Goal: Task Accomplishment & Management: Use online tool/utility

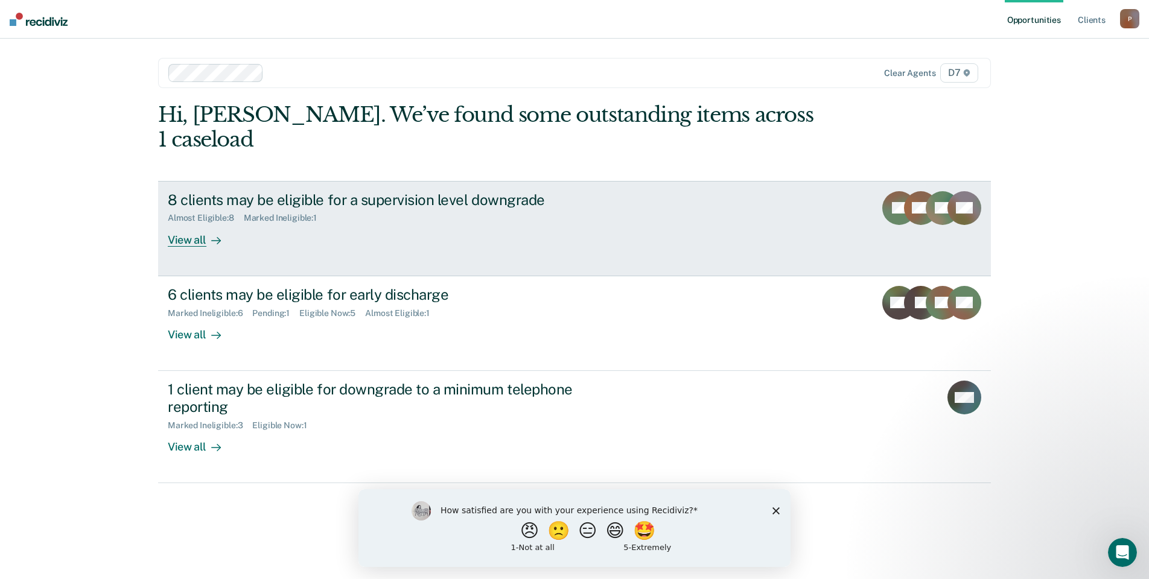
click at [508, 209] on div "8 clients may be eligible for a supervision level downgrade Almost Eligible : 8…" at bounding box center [394, 218] width 452 height 55
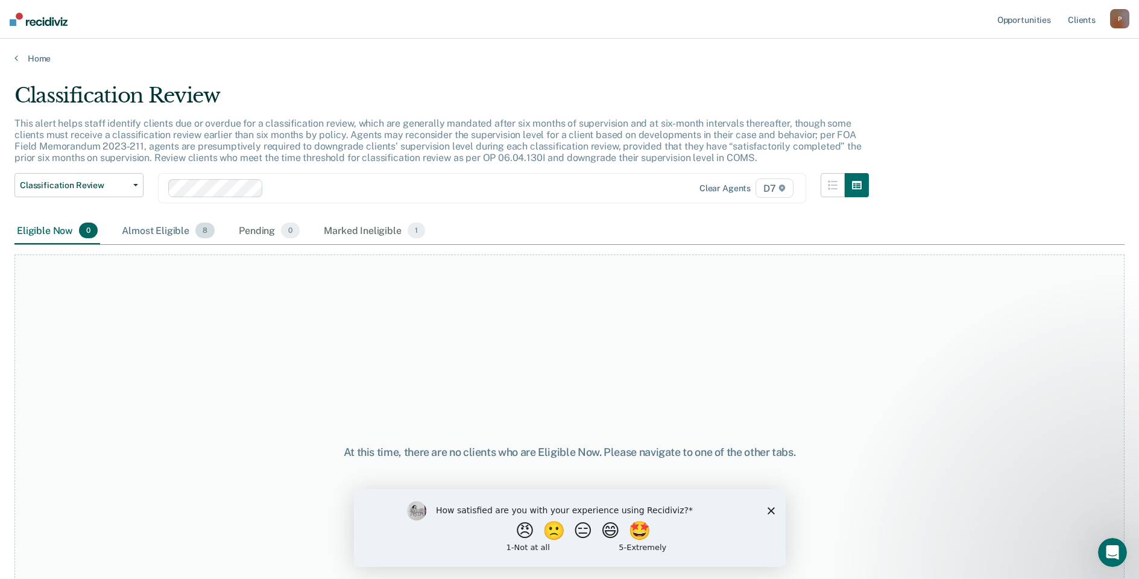
click at [176, 230] on div "Almost Eligible 8" at bounding box center [168, 231] width 98 height 27
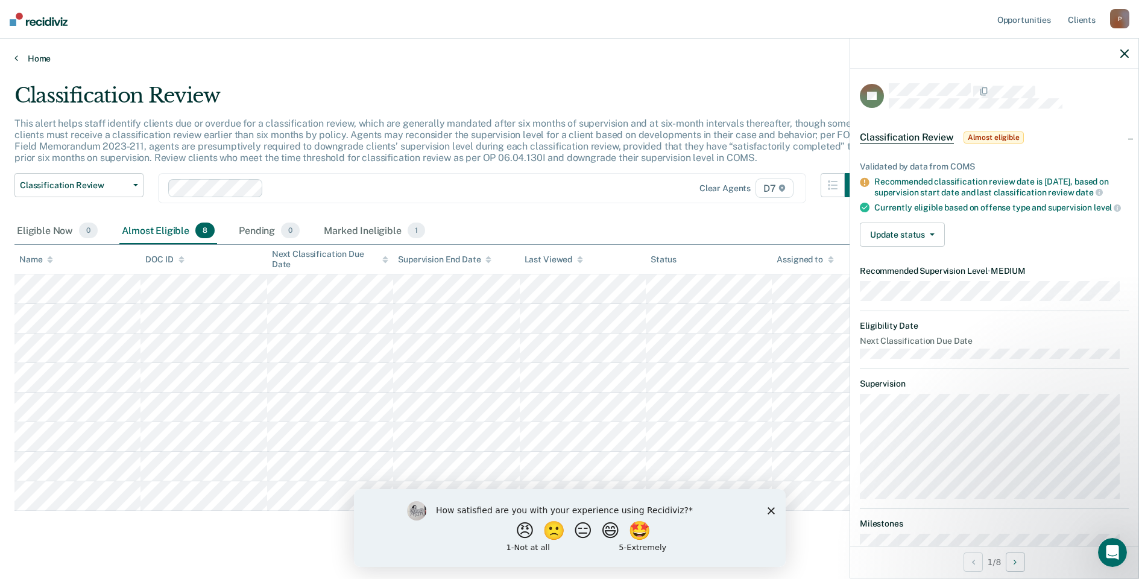
click at [45, 62] on link "Home" at bounding box center [569, 58] width 1111 height 11
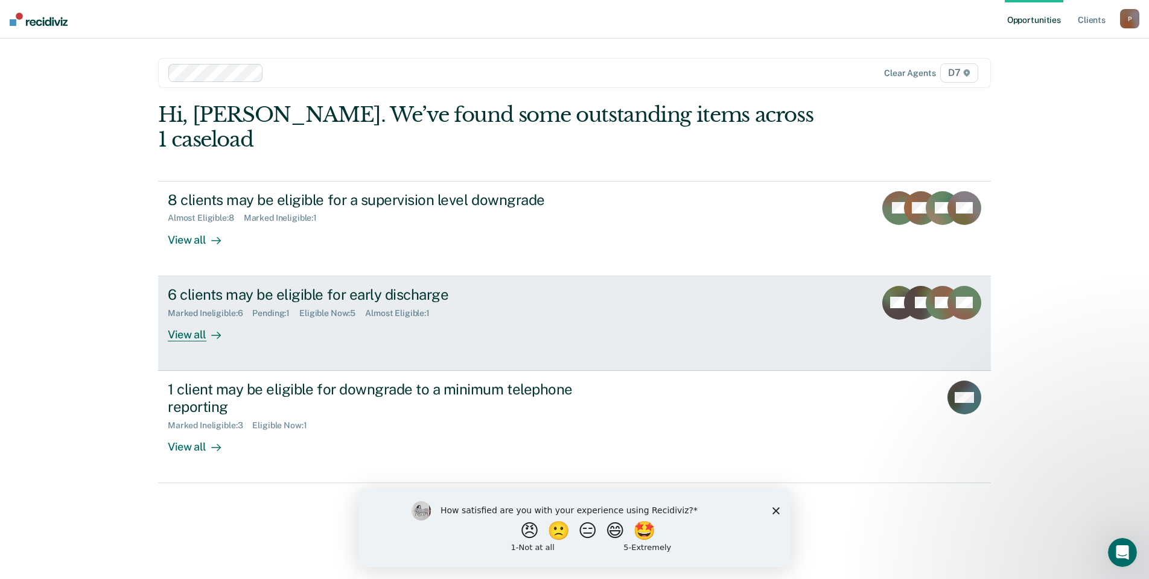
click at [224, 286] on div "6 clients may be eligible for early discharge" at bounding box center [379, 294] width 423 height 17
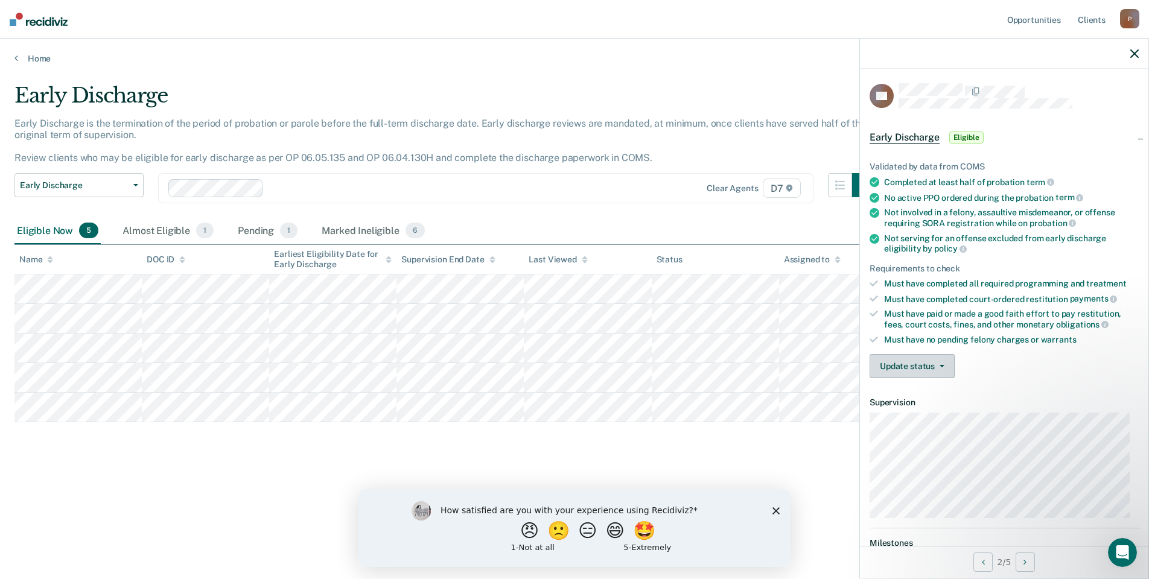
click at [941, 367] on button "Update status" at bounding box center [911, 366] width 85 height 24
click at [938, 410] on button "Mark Ineligible" at bounding box center [927, 414] width 116 height 19
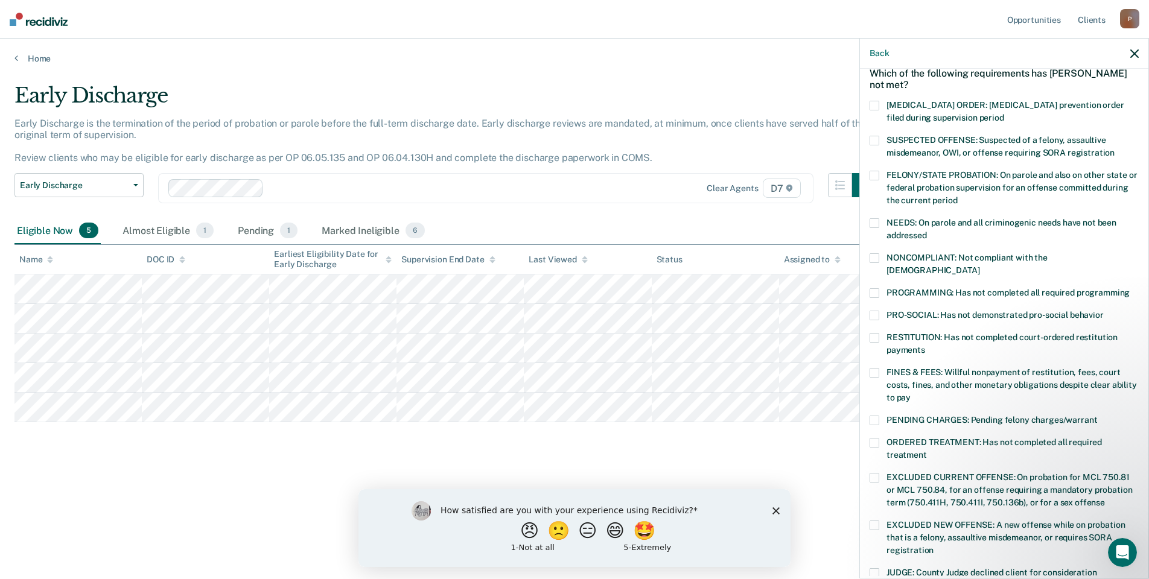
scroll to position [121, 0]
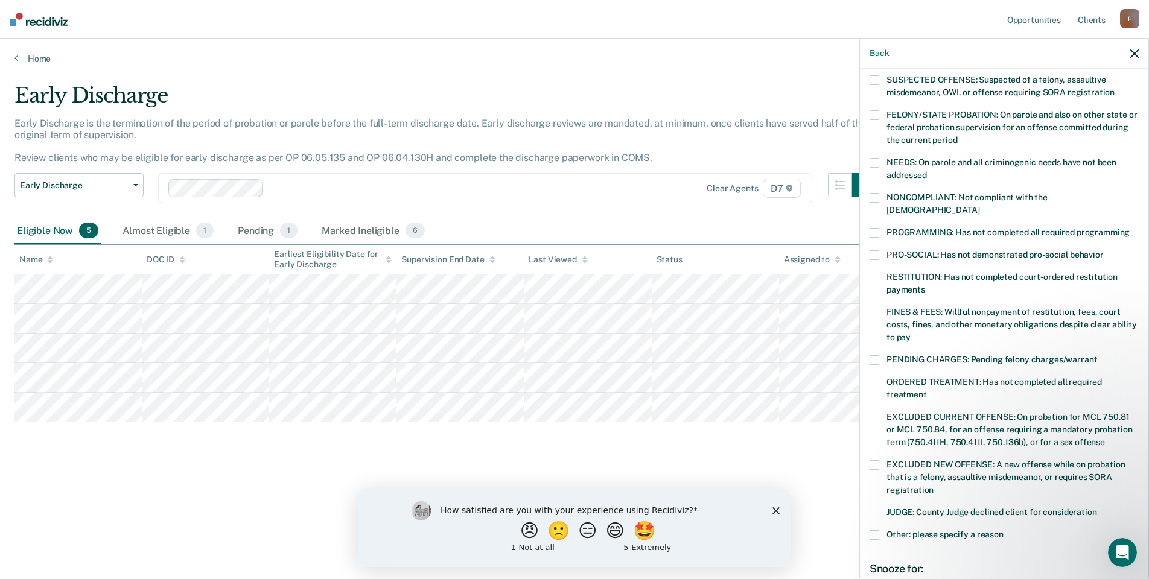
click at [876, 508] on span at bounding box center [874, 513] width 10 height 10
click at [878, 530] on span at bounding box center [874, 535] width 10 height 10
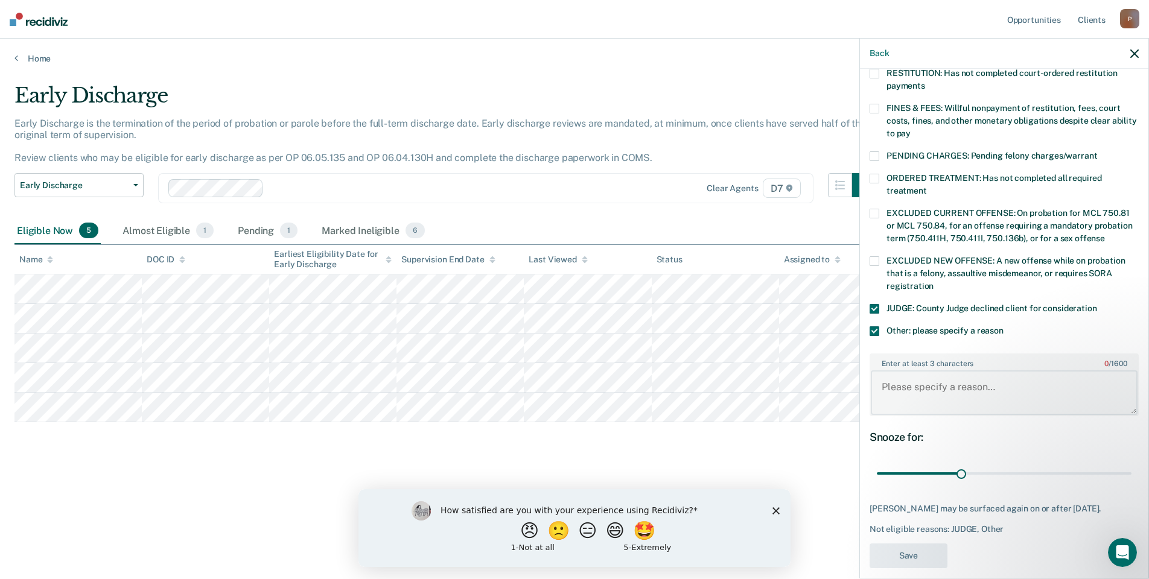
click at [959, 378] on textarea "Enter at least 3 characters 0 / 1600" at bounding box center [1003, 392] width 267 height 45
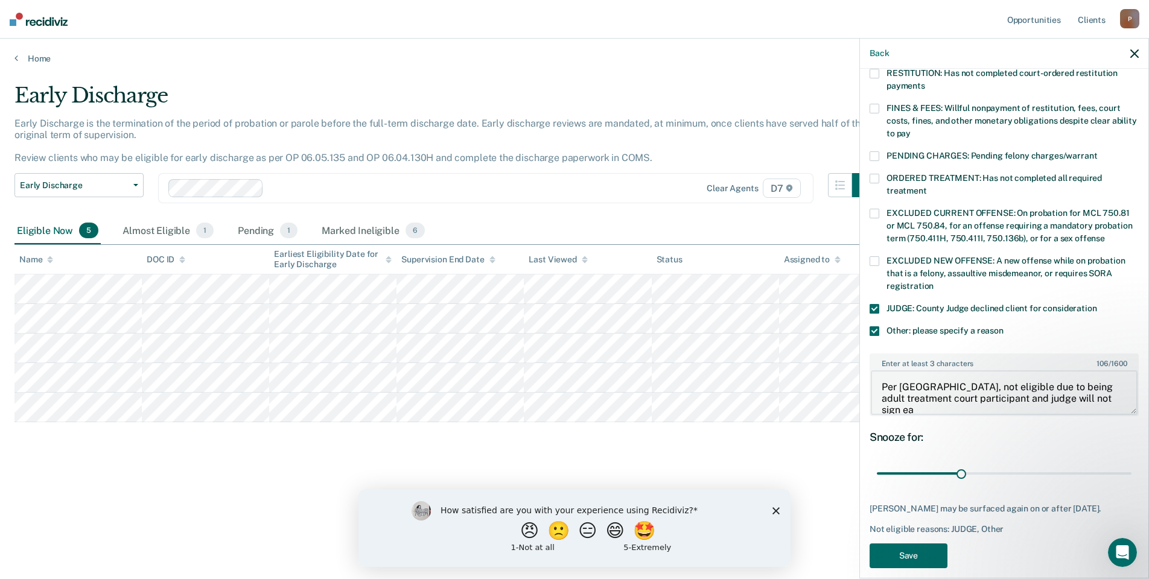
scroll to position [2, 0]
type textarea "Per [GEOGRAPHIC_DATA], not eligible due to being adult treatment court particip…"
drag, startPoint x: 957, startPoint y: 463, endPoint x: 1286, endPoint y: 462, distance: 328.8
type input "90"
click at [1131, 463] on input "range" at bounding box center [1003, 473] width 255 height 21
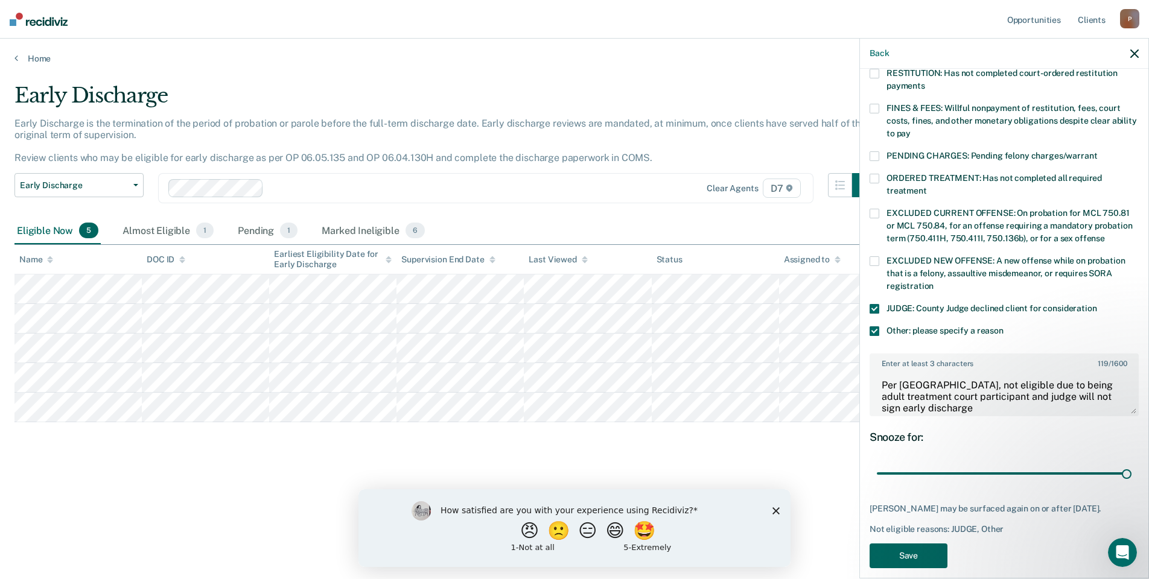
click at [932, 544] on button "Save" at bounding box center [908, 556] width 78 height 25
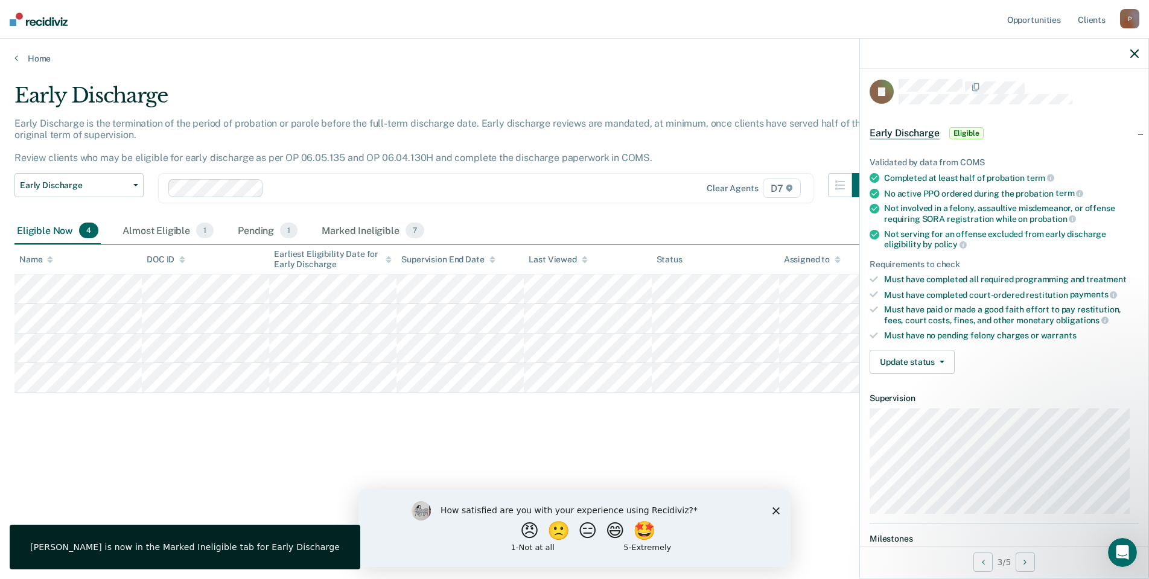
scroll to position [0, 0]
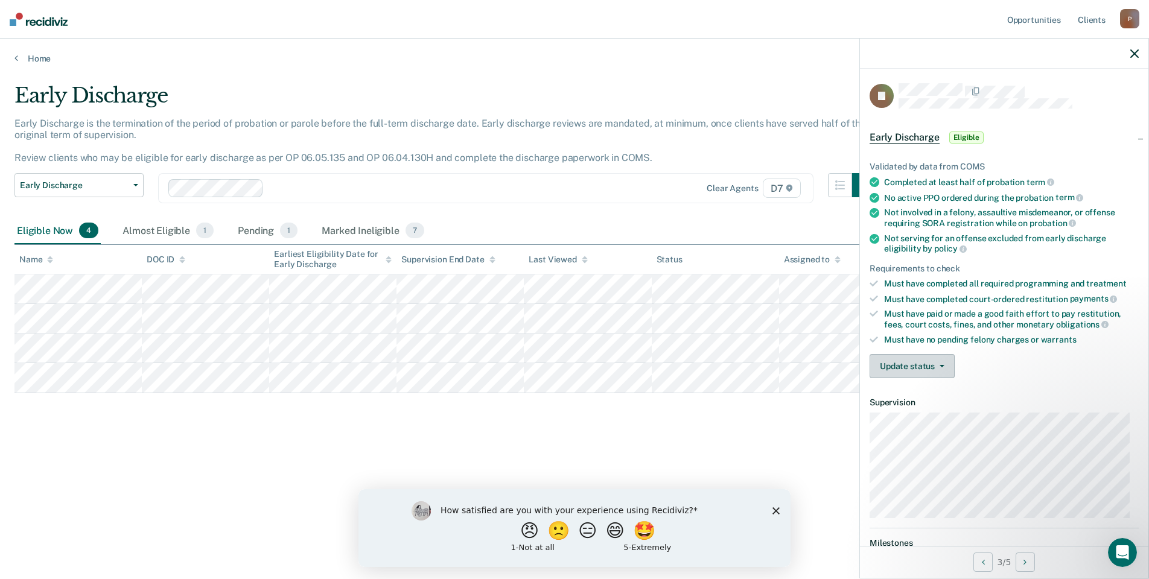
click at [952, 357] on button "Update status" at bounding box center [911, 366] width 85 height 24
click at [935, 410] on button "Mark Ineligible" at bounding box center [927, 414] width 116 height 19
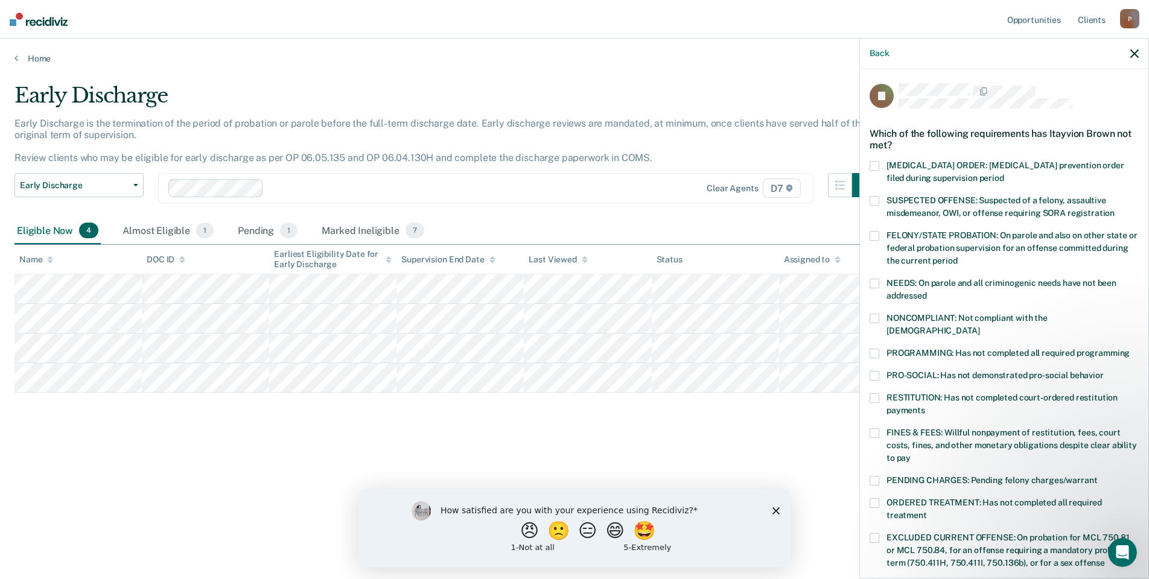
click at [873, 476] on span at bounding box center [874, 481] width 10 height 10
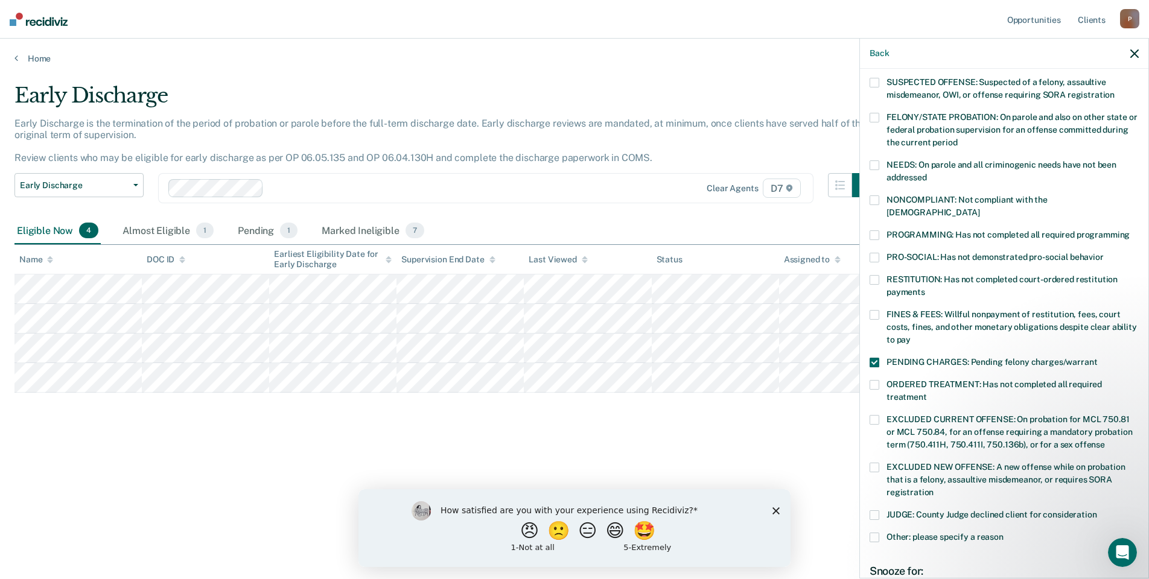
scroll to position [181, 0]
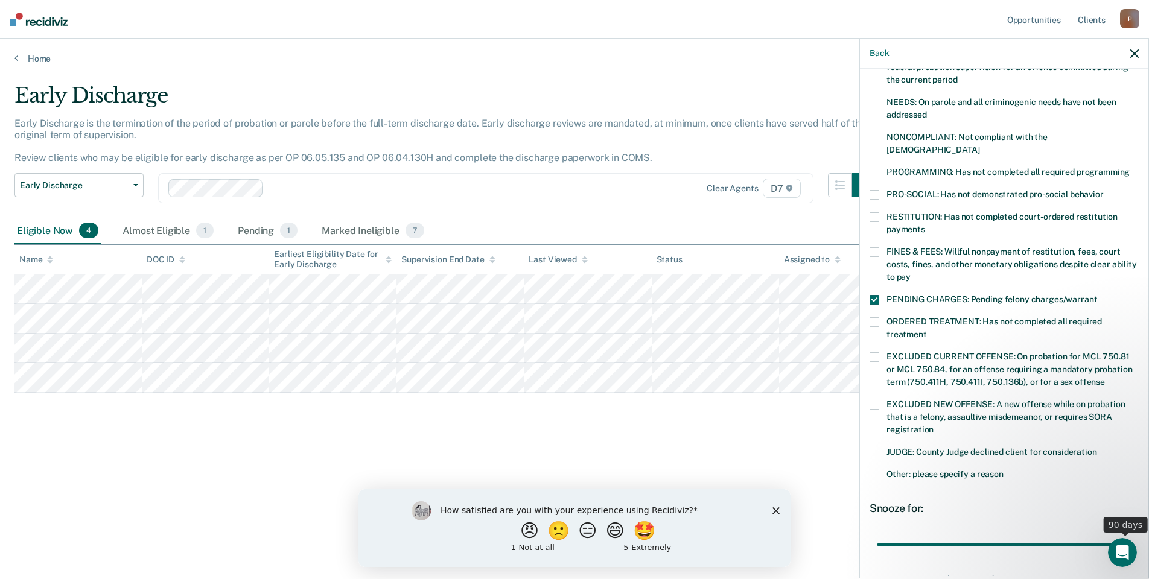
drag, startPoint x: 956, startPoint y: 528, endPoint x: 1128, endPoint y: 514, distance: 173.1
type input "90"
click at [1128, 534] on input "range" at bounding box center [1003, 544] width 255 height 21
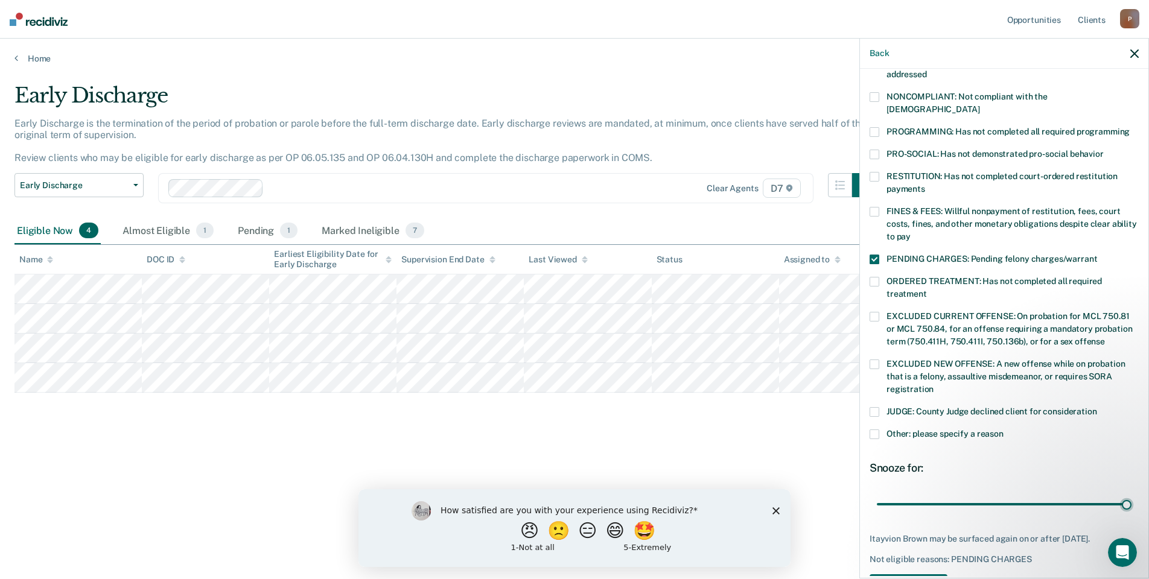
scroll to position [262, 0]
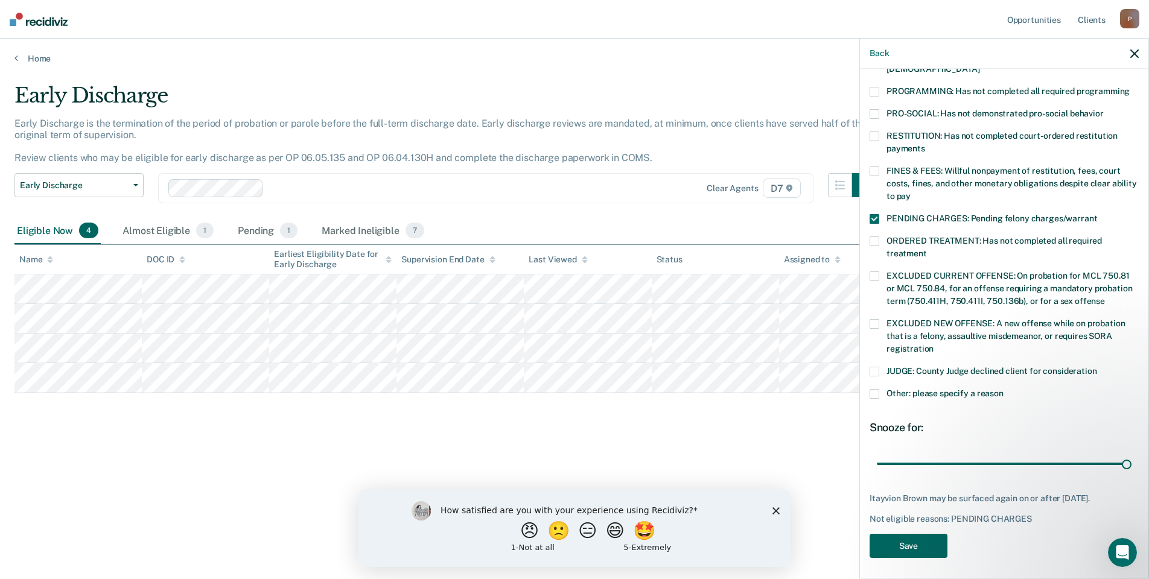
click at [930, 534] on button "Save" at bounding box center [908, 546] width 78 height 25
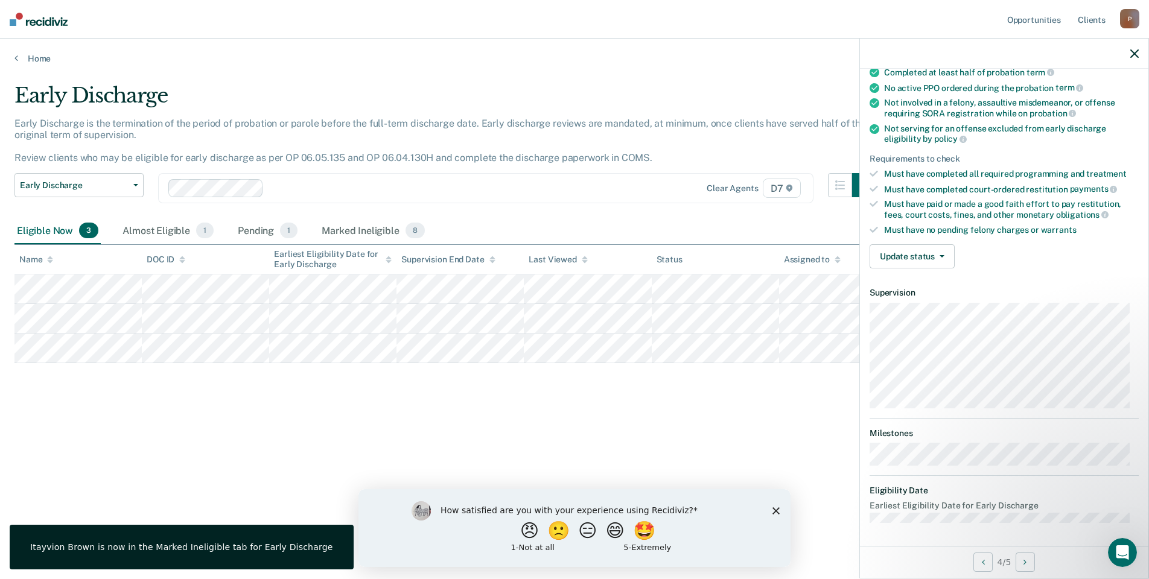
scroll to position [49, 0]
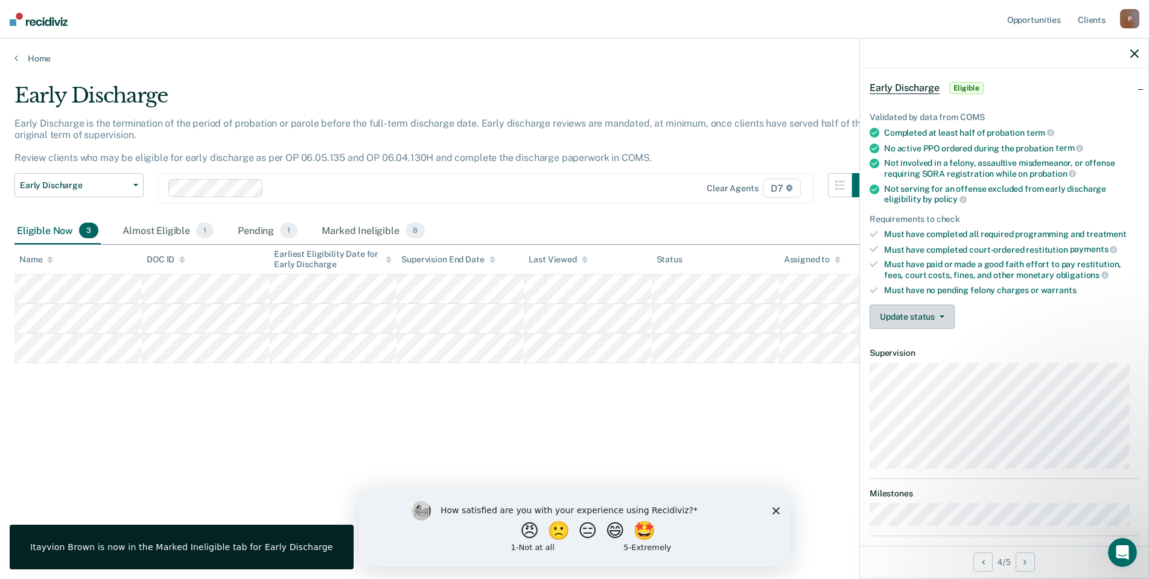
click at [929, 318] on button "Update status" at bounding box center [911, 317] width 85 height 24
click at [938, 361] on button "Mark Ineligible" at bounding box center [927, 364] width 116 height 19
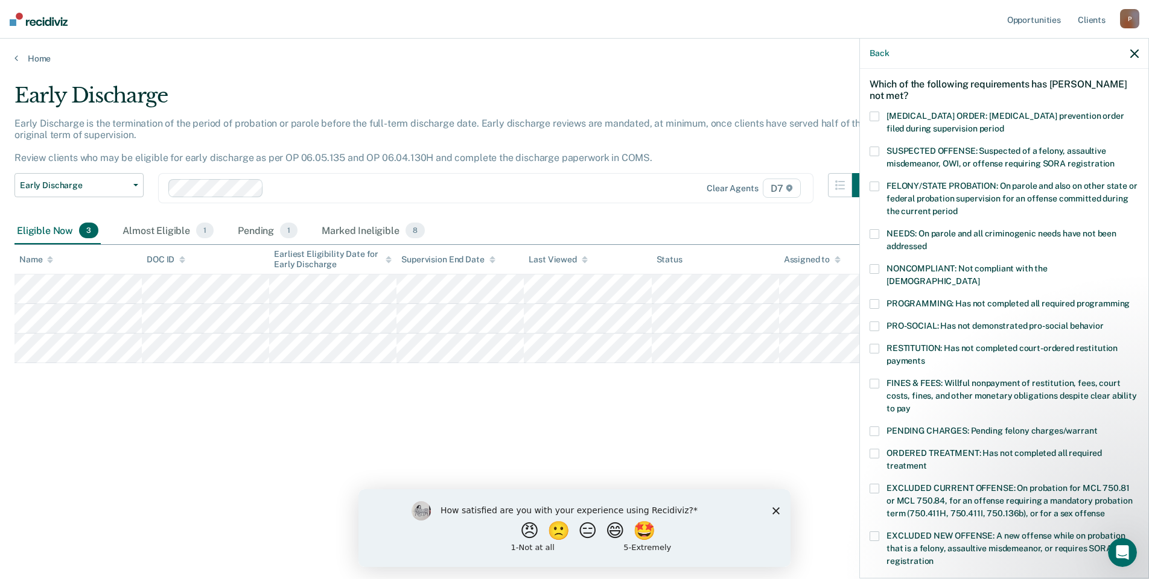
click at [875, 299] on span at bounding box center [874, 304] width 10 height 10
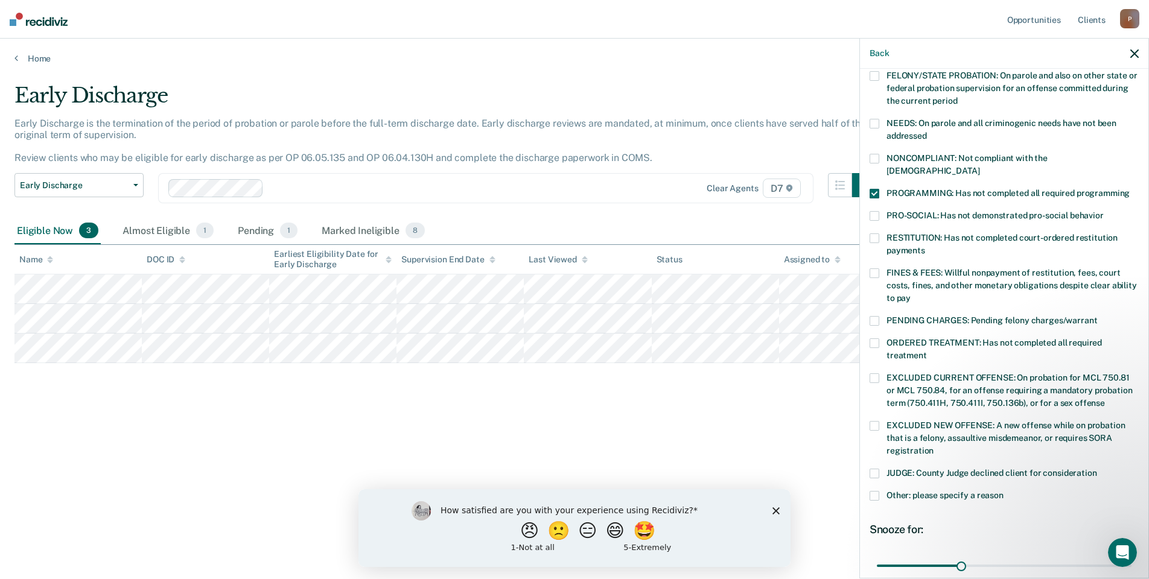
scroll to position [262, 0]
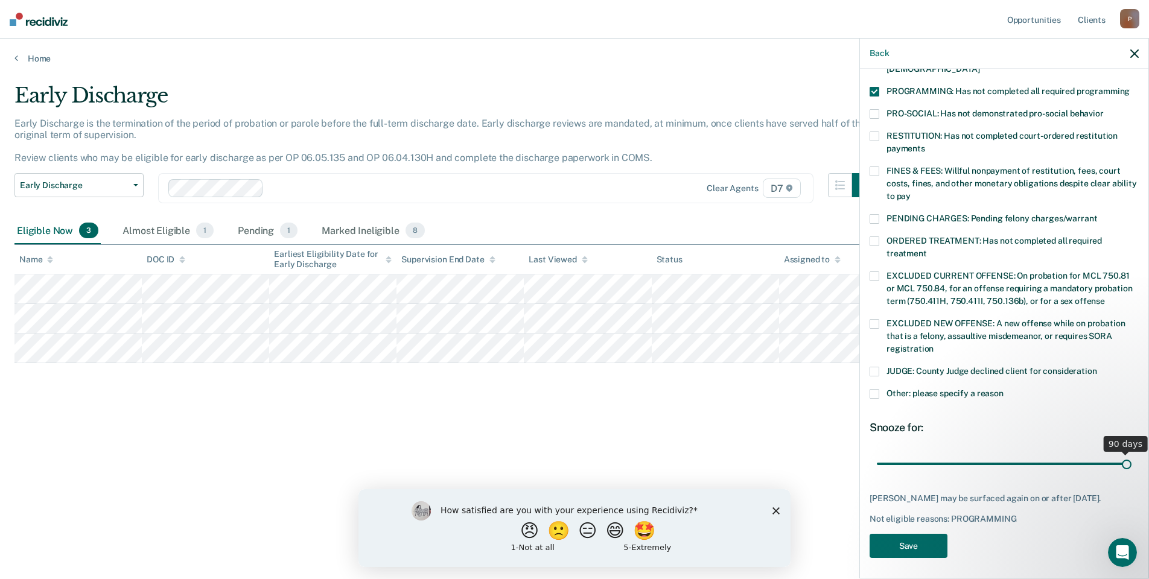
drag, startPoint x: 960, startPoint y: 445, endPoint x: 1285, endPoint y: 452, distance: 325.8
type input "90"
click at [1131, 453] on input "range" at bounding box center [1003, 463] width 255 height 21
click at [926, 538] on button "Save" at bounding box center [908, 546] width 78 height 25
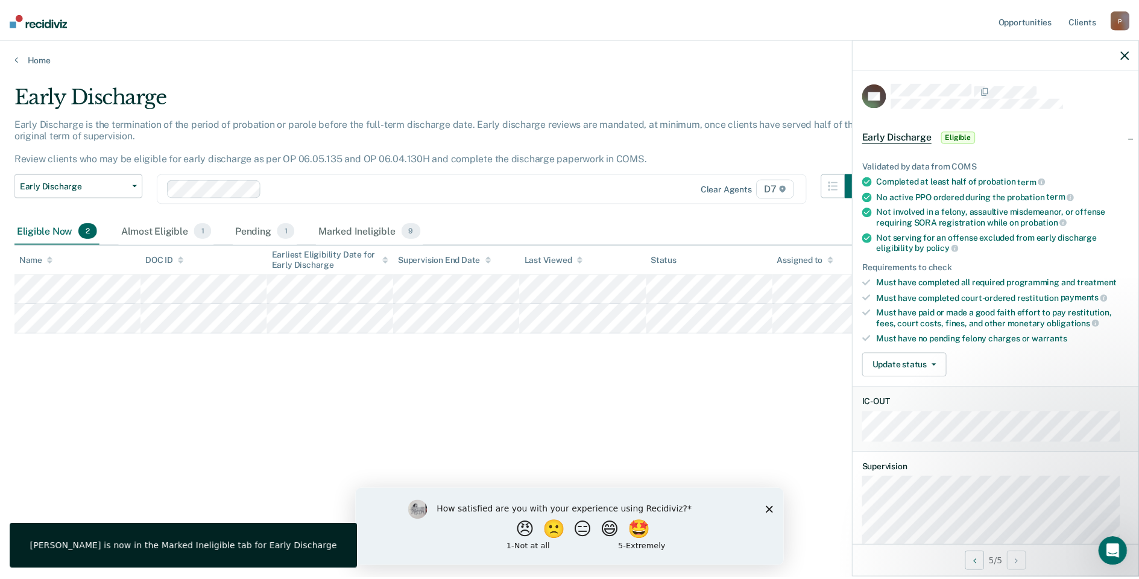
scroll to position [0, 0]
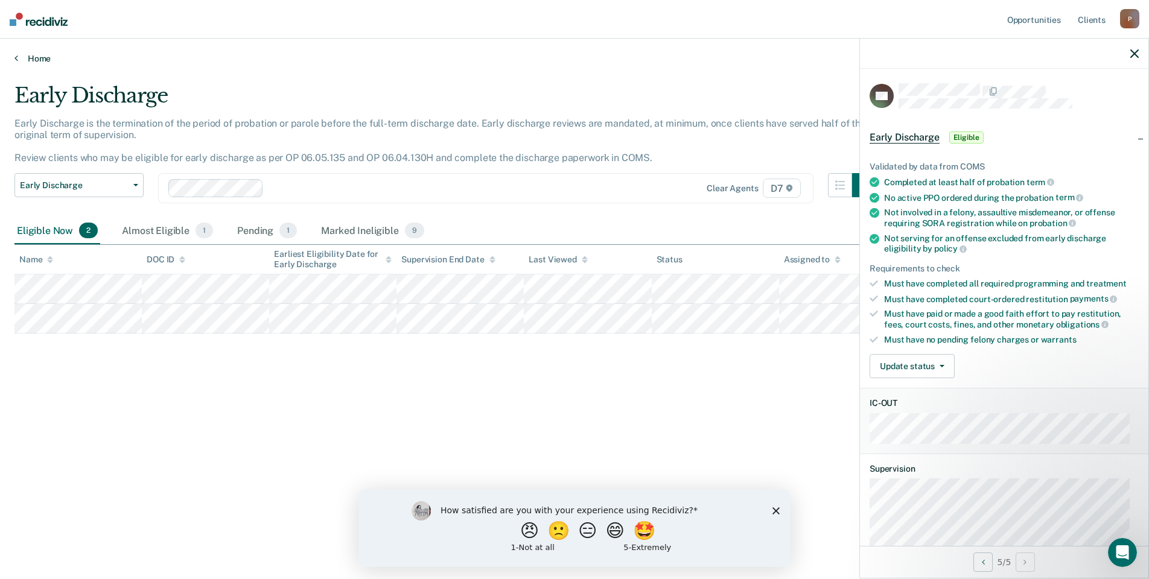
click at [25, 58] on link "Home" at bounding box center [574, 58] width 1120 height 11
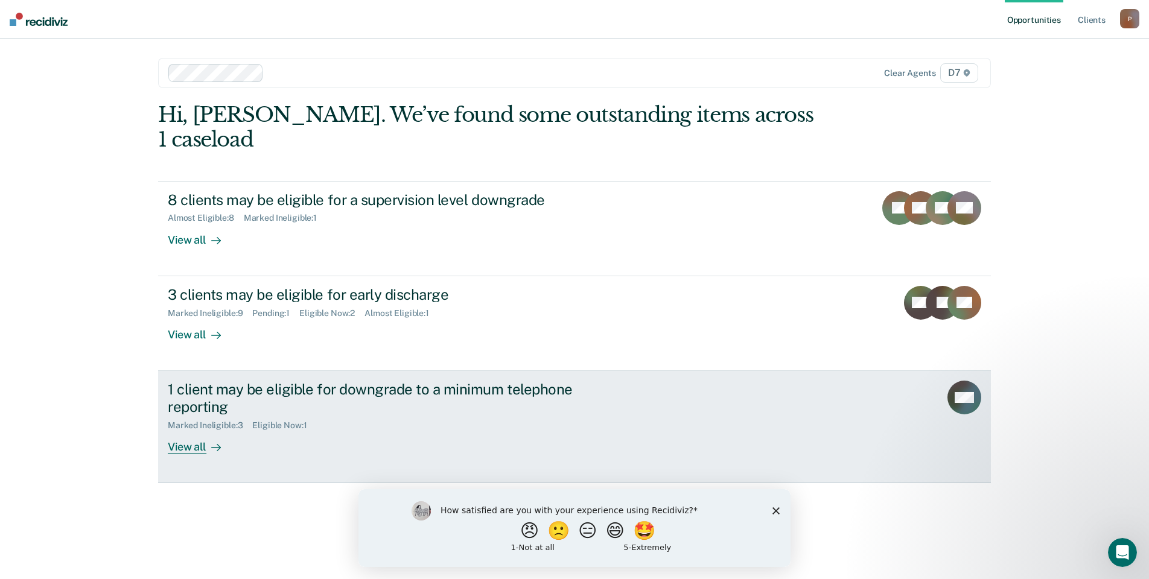
click at [417, 439] on link "1 client may be eligible for downgrade to a minimum telephone reporting Marked …" at bounding box center [574, 427] width 832 height 112
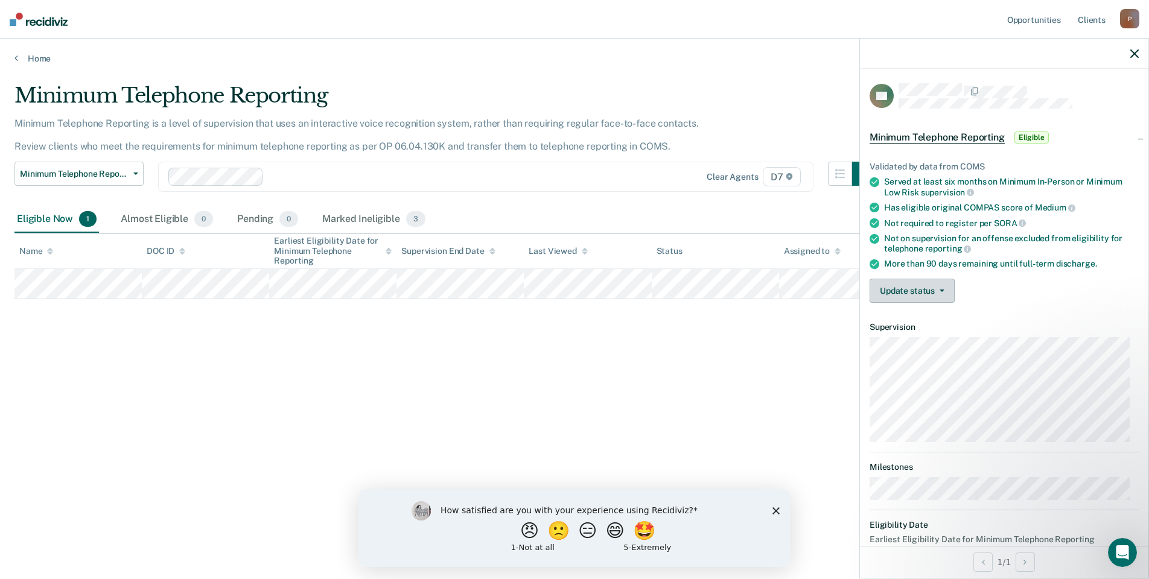
click at [914, 287] on button "Update status" at bounding box center [911, 291] width 85 height 24
click at [910, 332] on button "Mark Ineligible" at bounding box center [927, 338] width 116 height 19
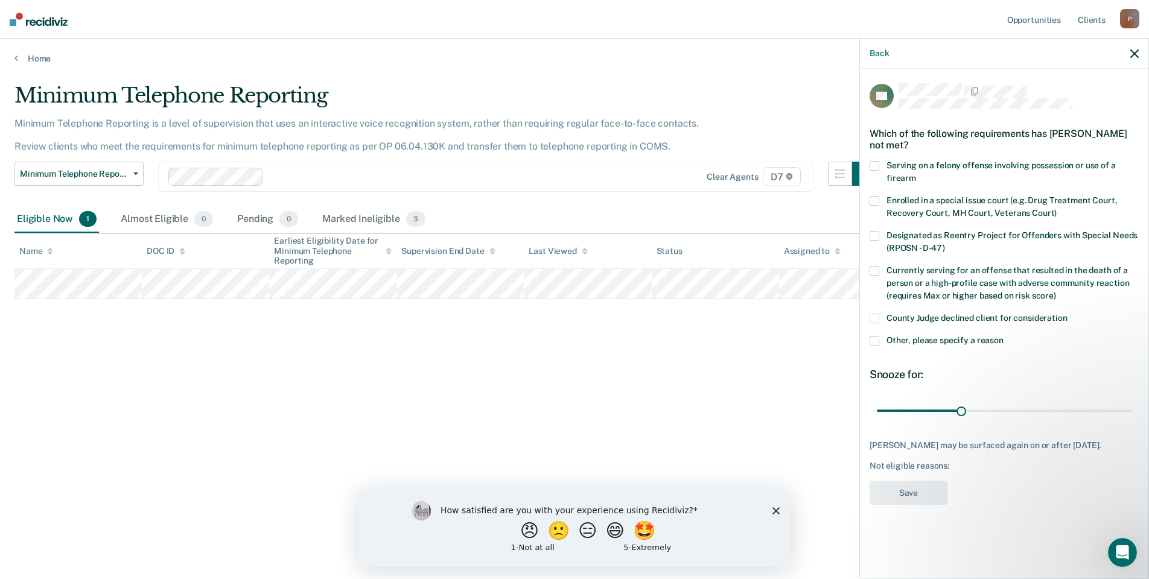
click at [878, 339] on span at bounding box center [874, 341] width 10 height 10
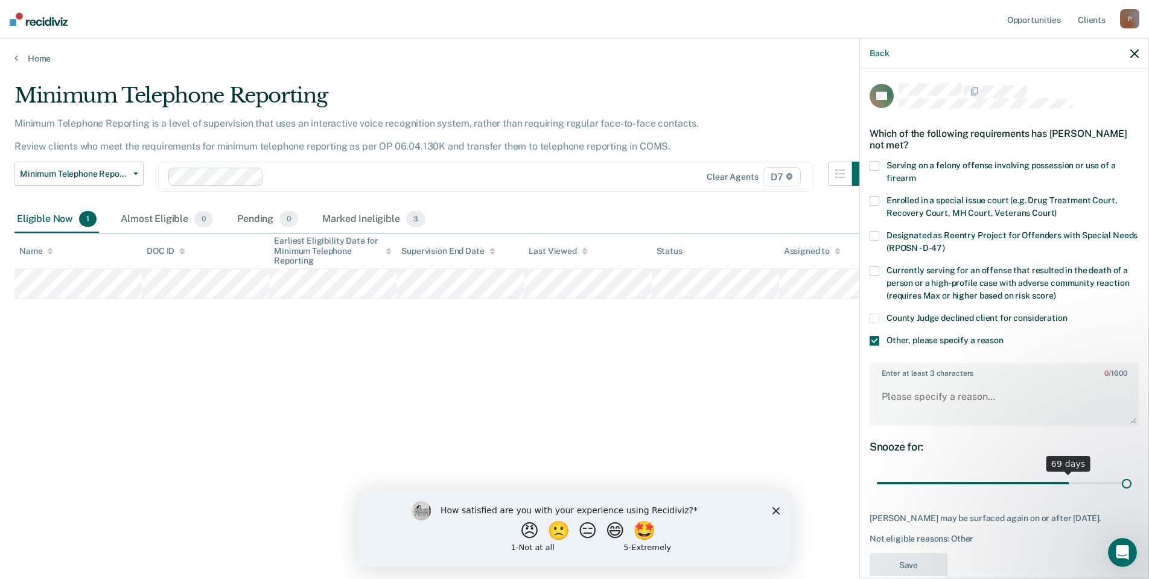
drag, startPoint x: 959, startPoint y: 484, endPoint x: 1205, endPoint y: 477, distance: 246.8
type input "90"
click at [1131, 477] on input "range" at bounding box center [1003, 483] width 255 height 21
click at [1062, 405] on textarea "Enter at least 3 characters 0 / 1600" at bounding box center [1003, 402] width 267 height 45
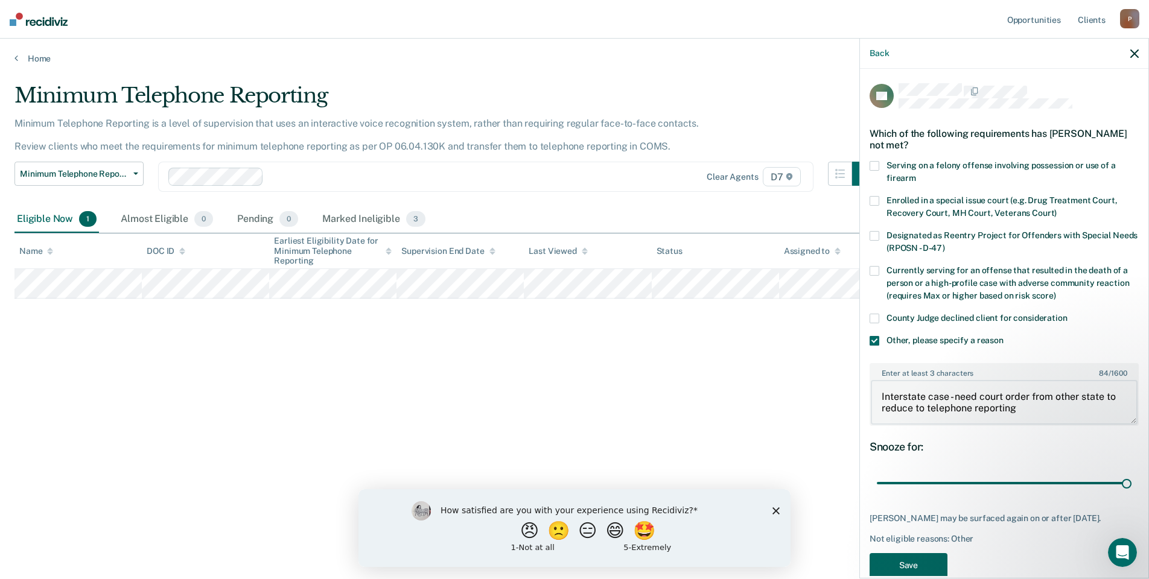
type textarea "Interstate case - need court order from other state to reduce to telephone repo…"
click at [899, 565] on button "Save" at bounding box center [908, 565] width 78 height 25
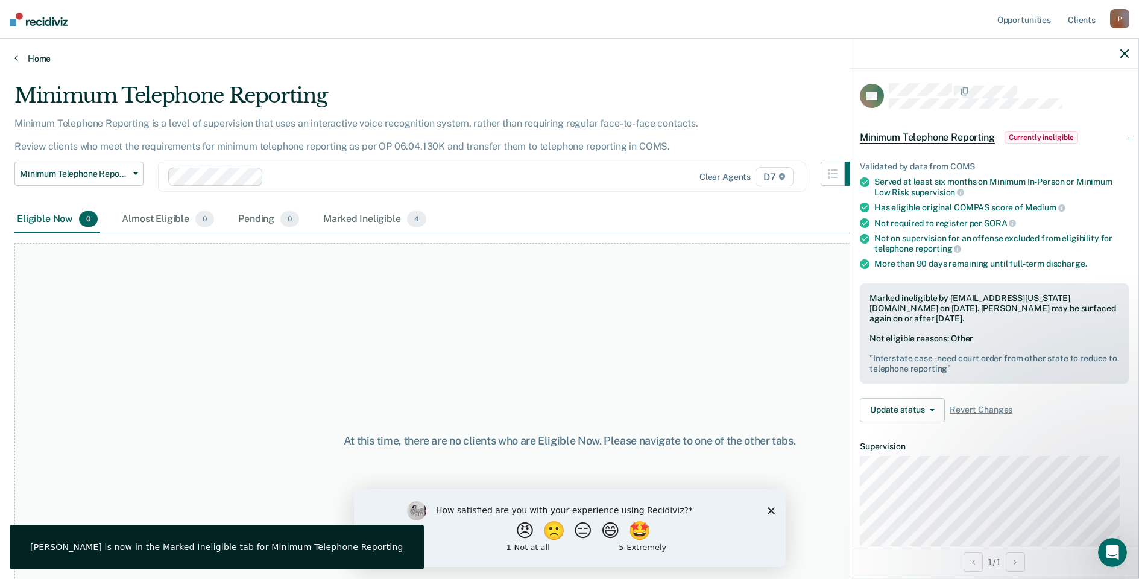
click at [31, 55] on link "Home" at bounding box center [569, 58] width 1111 height 11
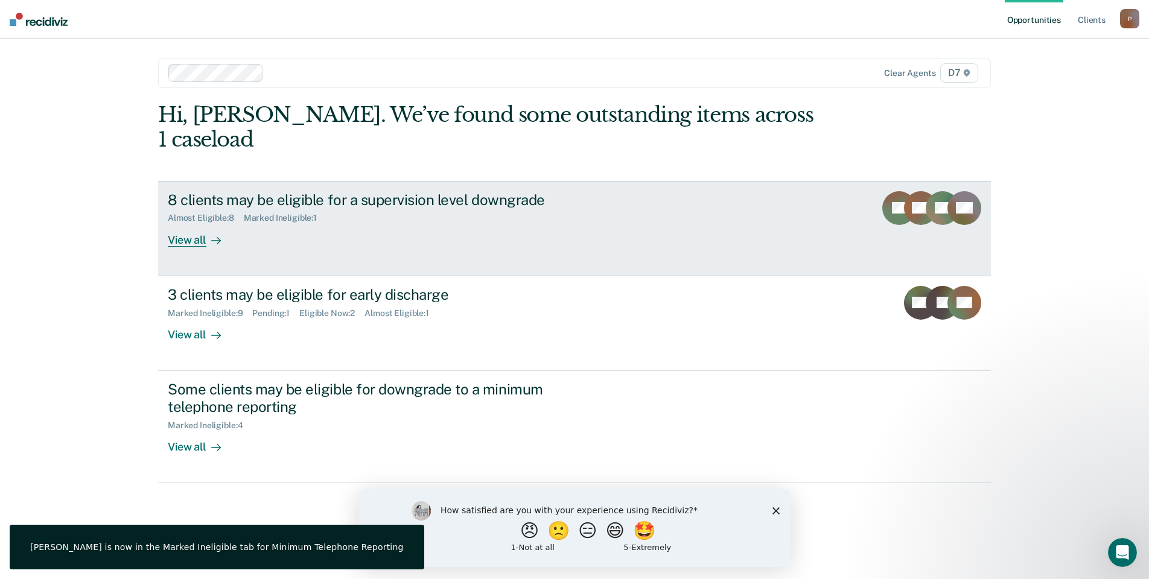
click at [253, 227] on link "8 clients may be eligible for a supervision level downgrade Almost Eligible : 8…" at bounding box center [574, 228] width 832 height 95
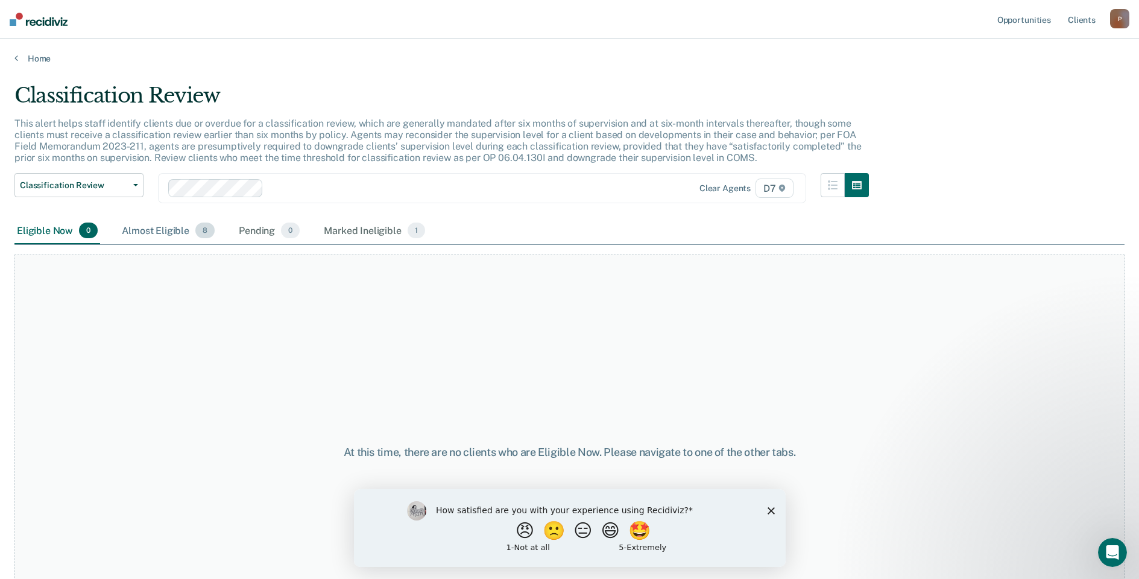
click at [153, 238] on div "Almost Eligible 8" at bounding box center [168, 231] width 98 height 27
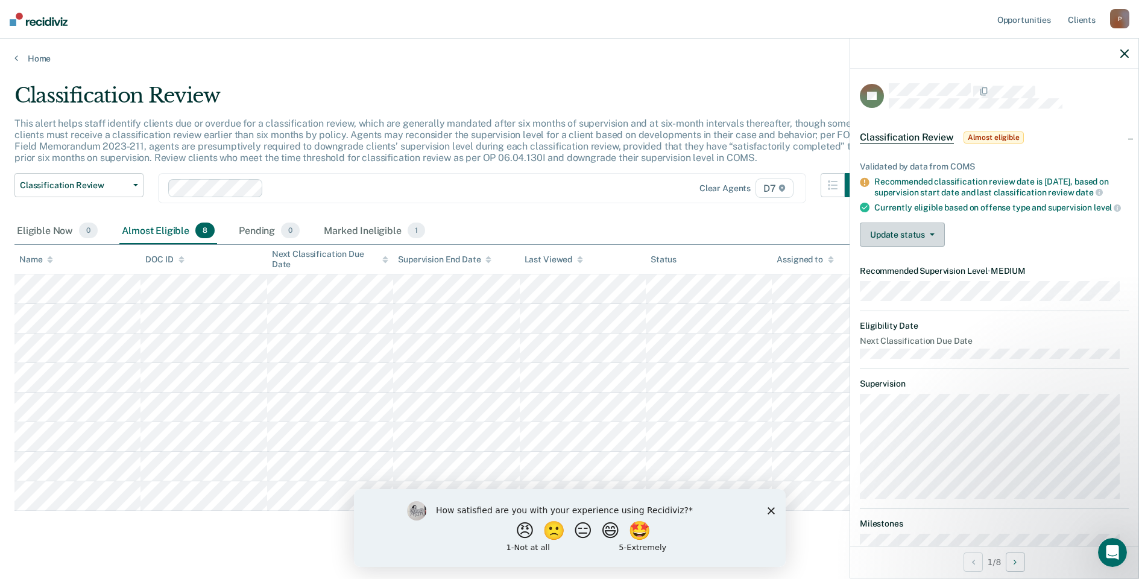
click at [892, 247] on button "Update status" at bounding box center [902, 235] width 85 height 24
click at [902, 288] on button "Mark Ineligible" at bounding box center [918, 282] width 116 height 19
click at [909, 247] on button "Update status" at bounding box center [902, 235] width 85 height 24
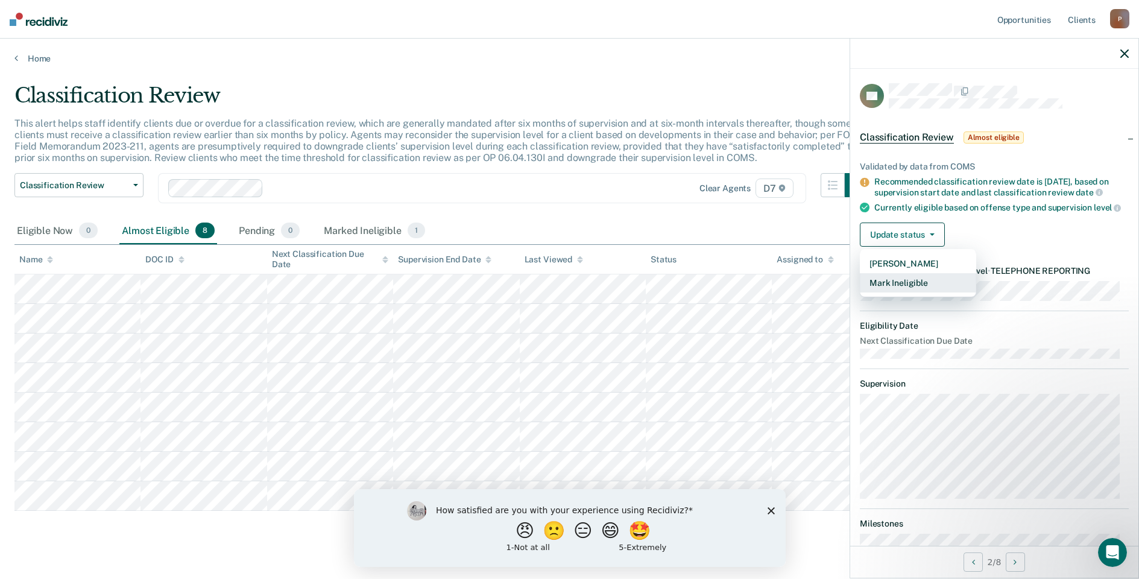
click at [908, 293] on button "Mark Ineligible" at bounding box center [918, 282] width 116 height 19
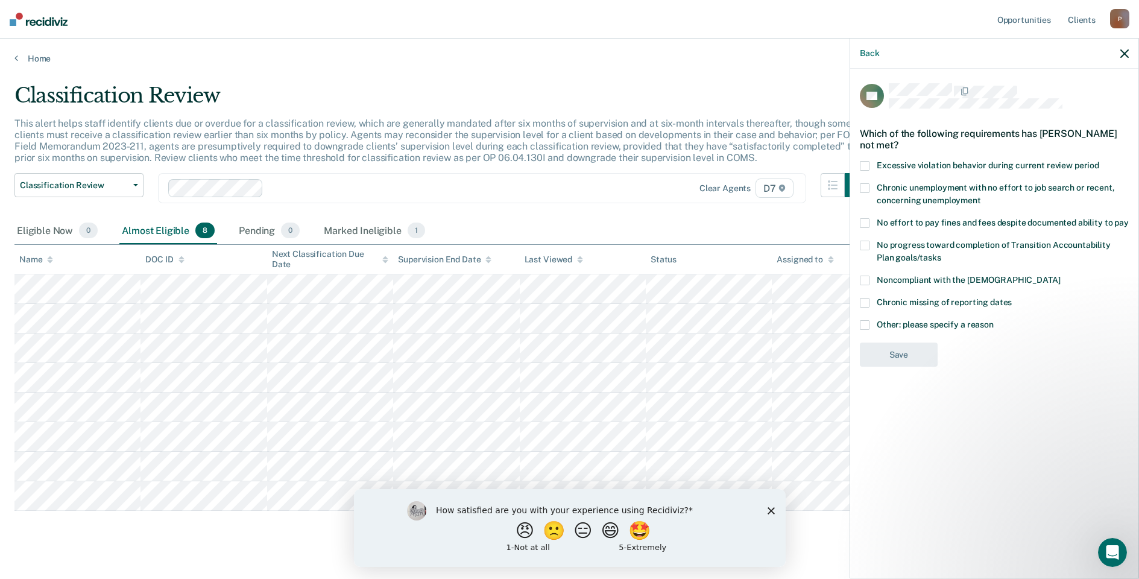
click at [872, 325] on label "Other: please specify a reason" at bounding box center [994, 326] width 269 height 13
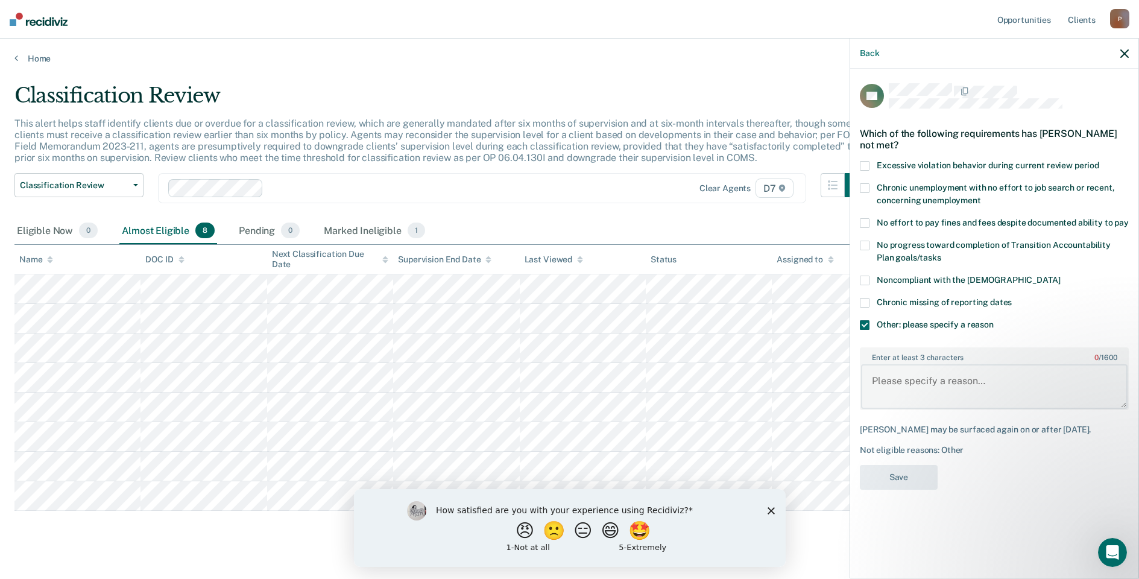
click at [928, 369] on textarea "Enter at least 3 characters 0 / 1600" at bounding box center [994, 386] width 267 height 45
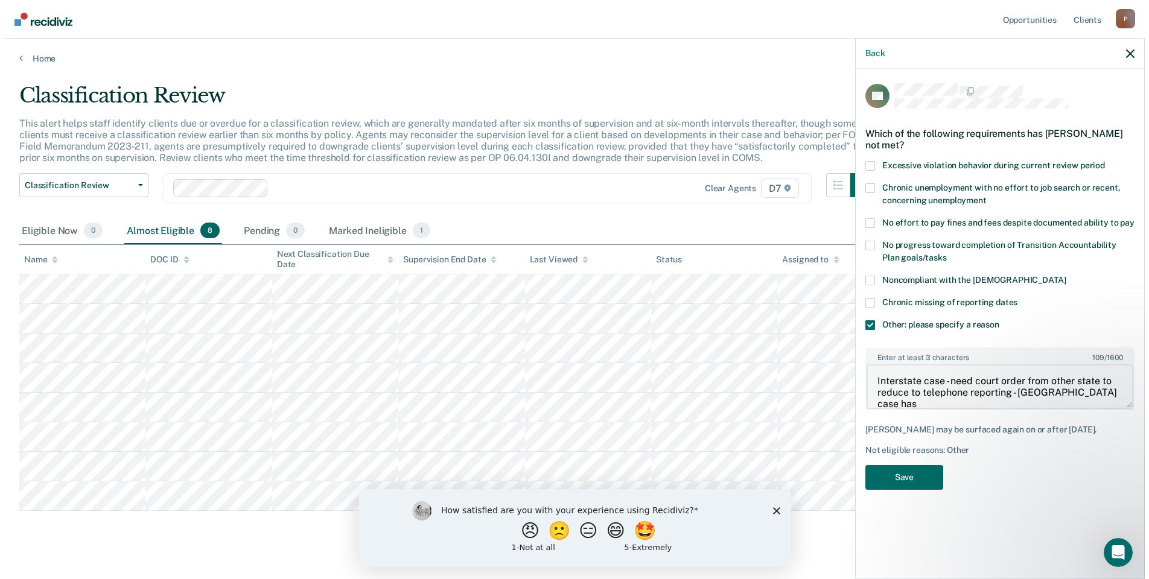
scroll to position [2, 0]
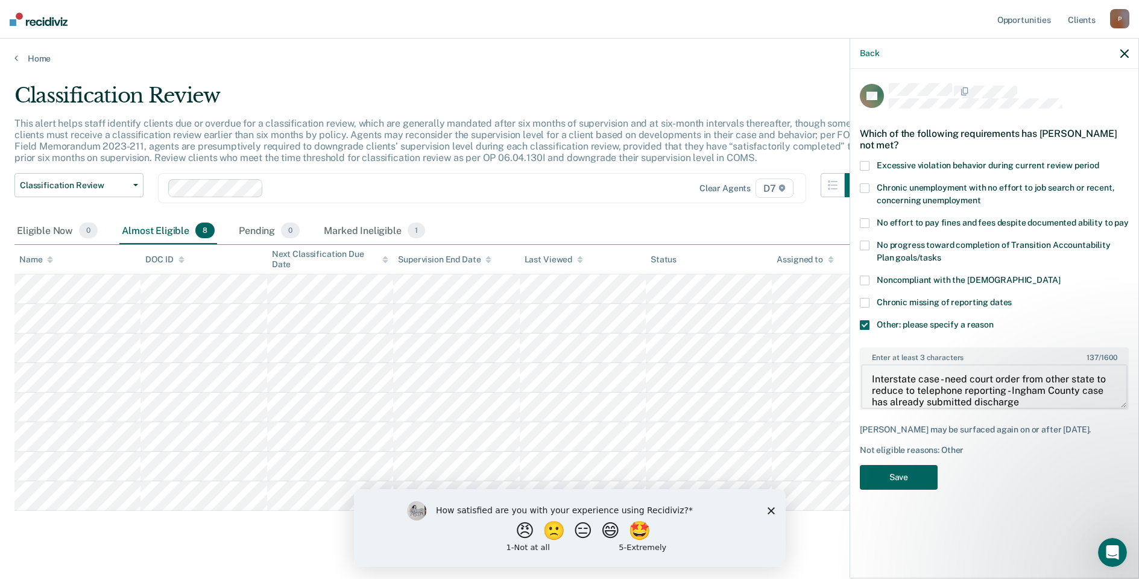
type textarea "Interstate case - need court order from other state to reduce to telephone repo…"
click at [901, 477] on button "Save" at bounding box center [899, 477] width 78 height 25
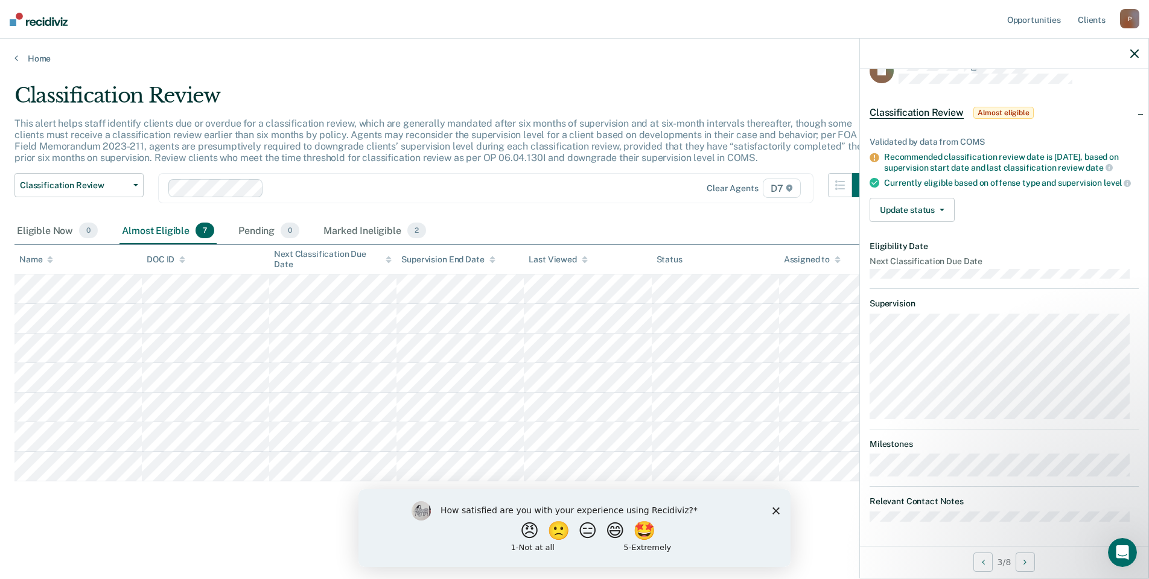
scroll to position [0, 0]
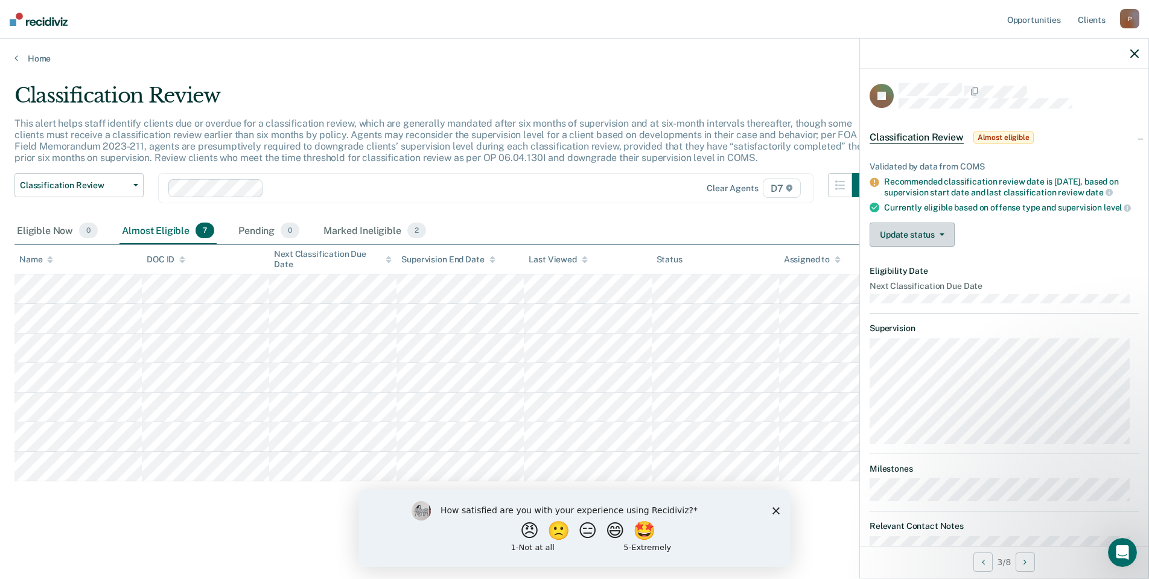
click at [927, 247] on button "Update status" at bounding box center [911, 235] width 85 height 24
click at [918, 293] on button "Mark Ineligible" at bounding box center [927, 282] width 116 height 19
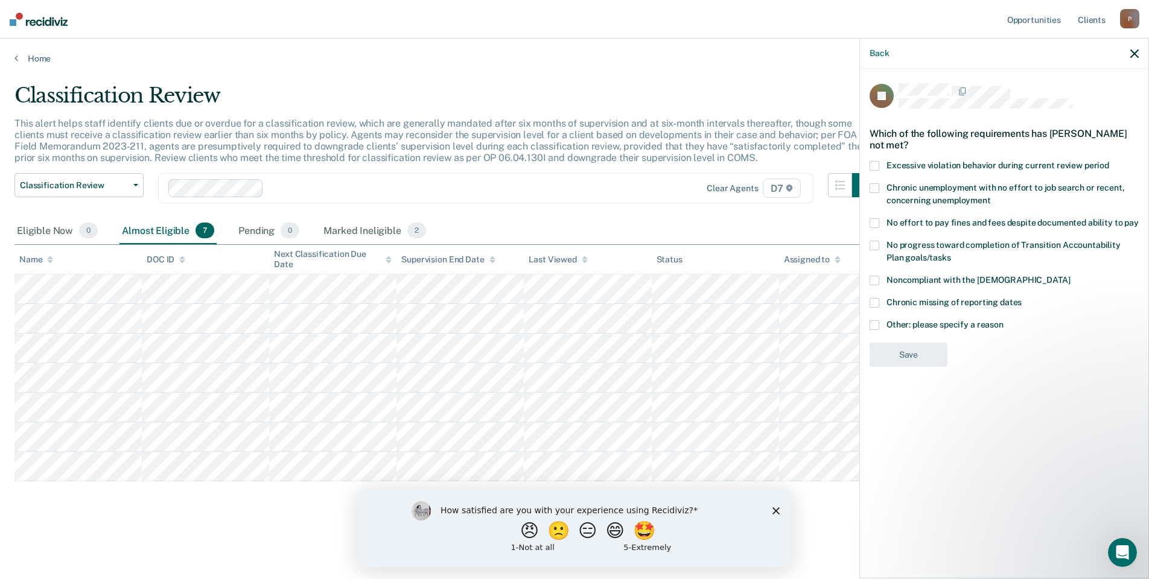
click at [883, 320] on label "Other: please specify a reason" at bounding box center [1003, 326] width 269 height 13
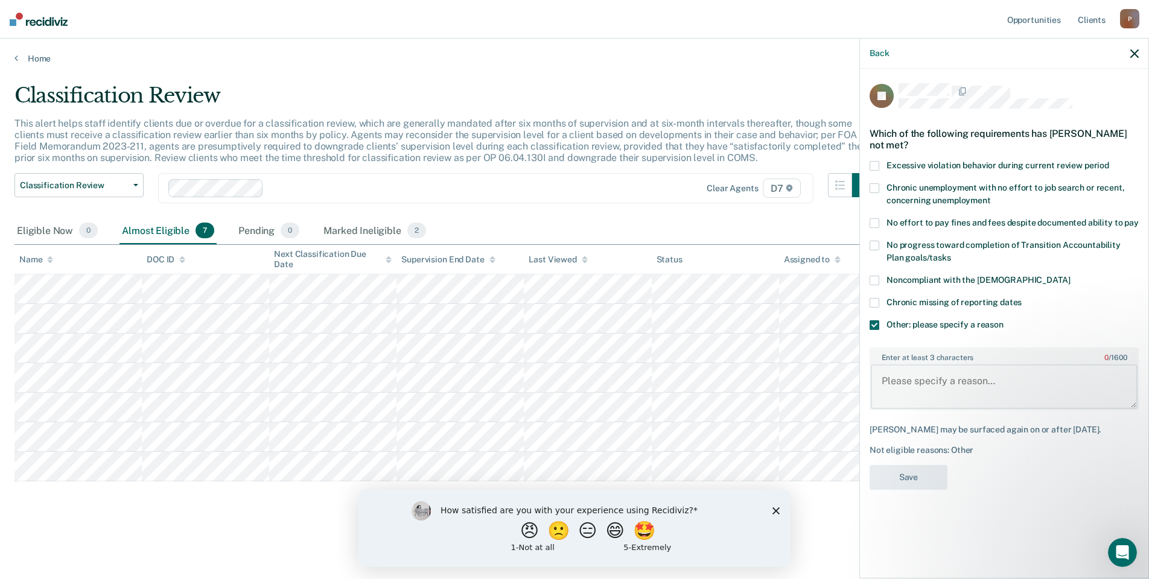
click at [923, 381] on textarea "Enter at least 3 characters 0 / 1600" at bounding box center [1003, 386] width 267 height 45
type textarea "Interstate case - need court order from other state to reduce supervision"
click at [939, 465] on button "Save" at bounding box center [908, 477] width 78 height 25
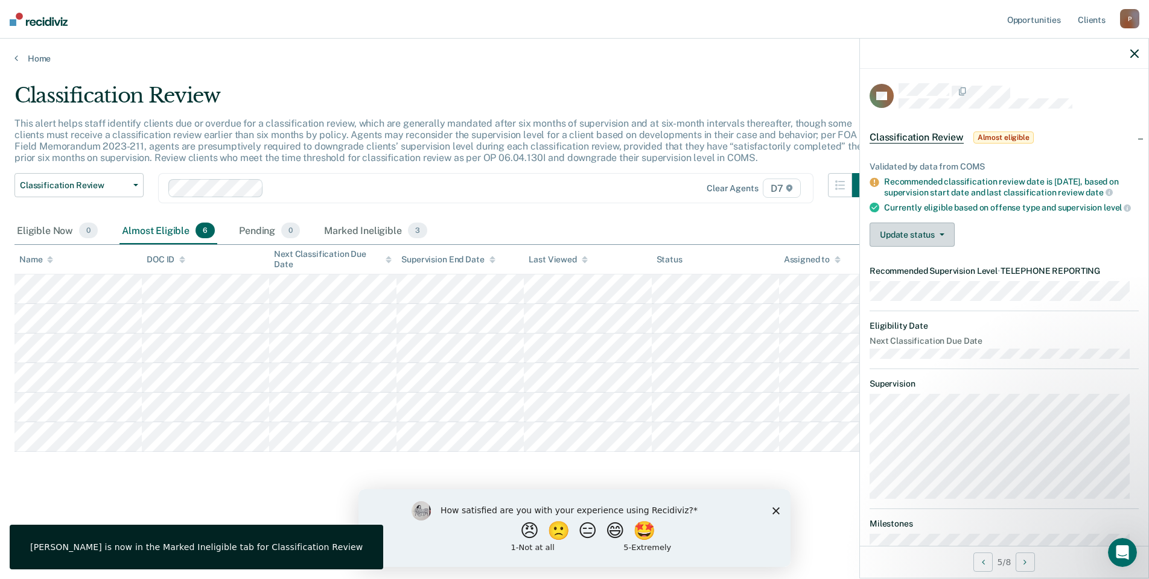
click at [940, 247] on button "Update status" at bounding box center [911, 235] width 85 height 24
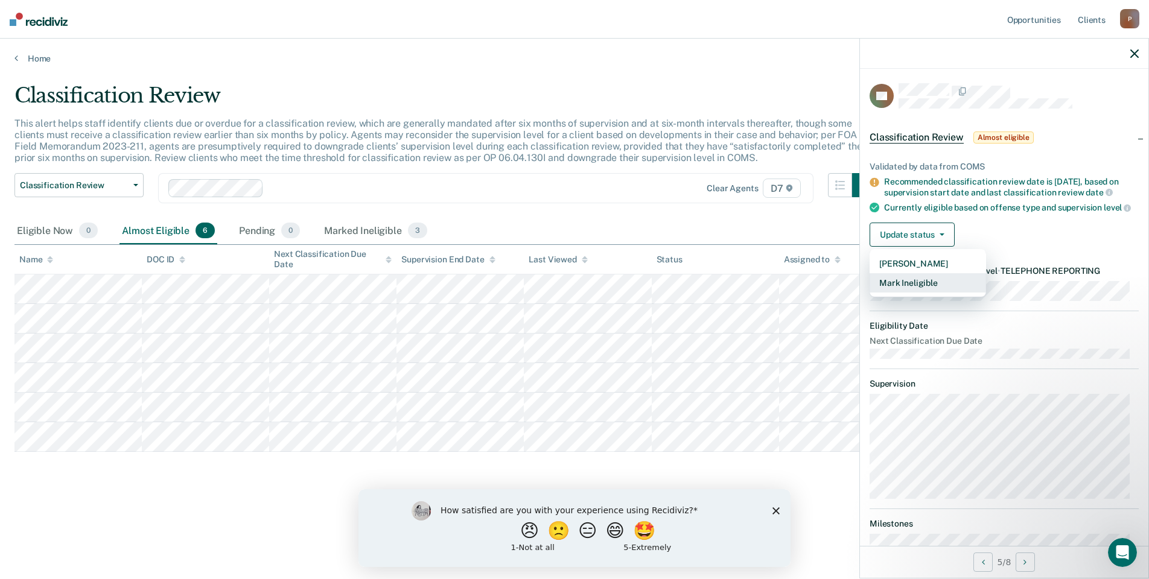
click at [934, 293] on button "Mark Ineligible" at bounding box center [927, 282] width 116 height 19
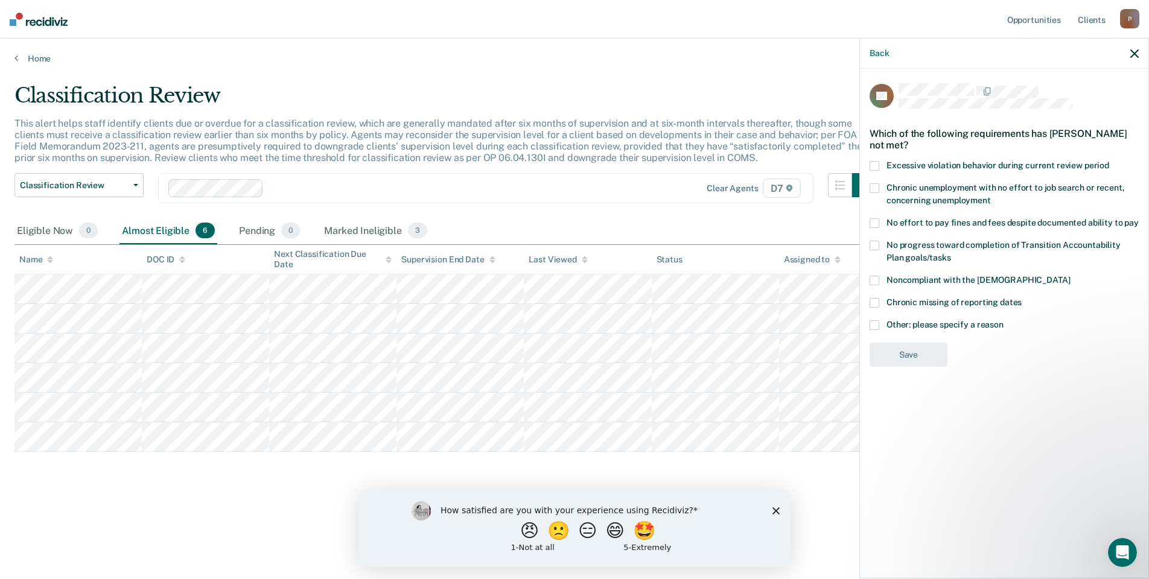
click at [878, 322] on span at bounding box center [874, 325] width 10 height 10
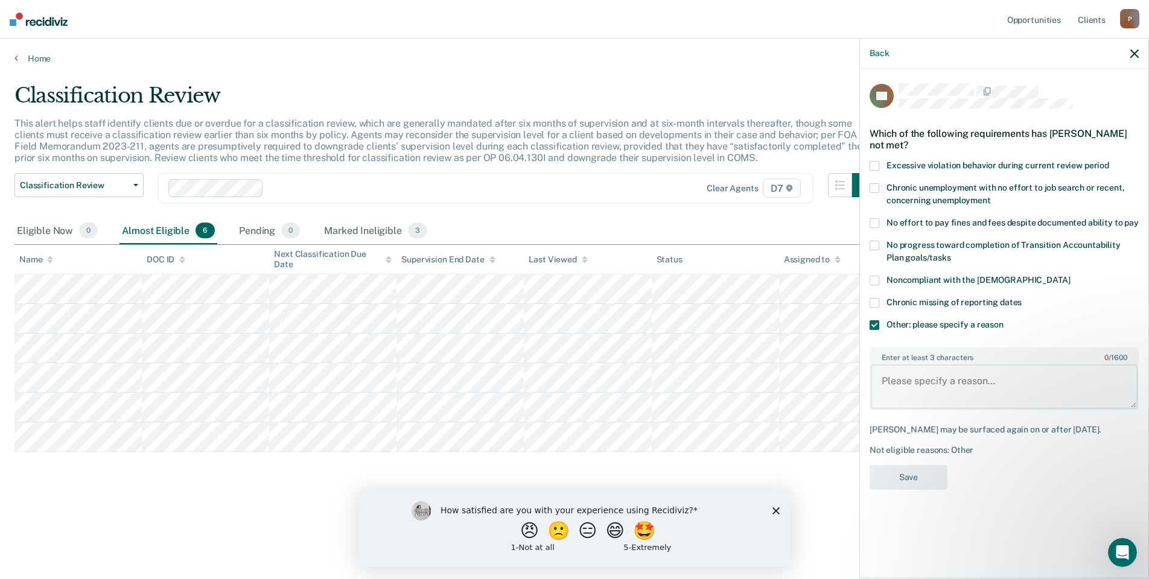
click at [930, 370] on textarea "Enter at least 3 characters 0 / 1600" at bounding box center [1003, 386] width 267 height 45
click at [1091, 383] on textarea "Interstate case - need court order to reduce" at bounding box center [1003, 386] width 267 height 45
type textarea "Interstate case - need court order to reduce to telephone reporting"
click at [917, 471] on button "Save" at bounding box center [908, 477] width 78 height 25
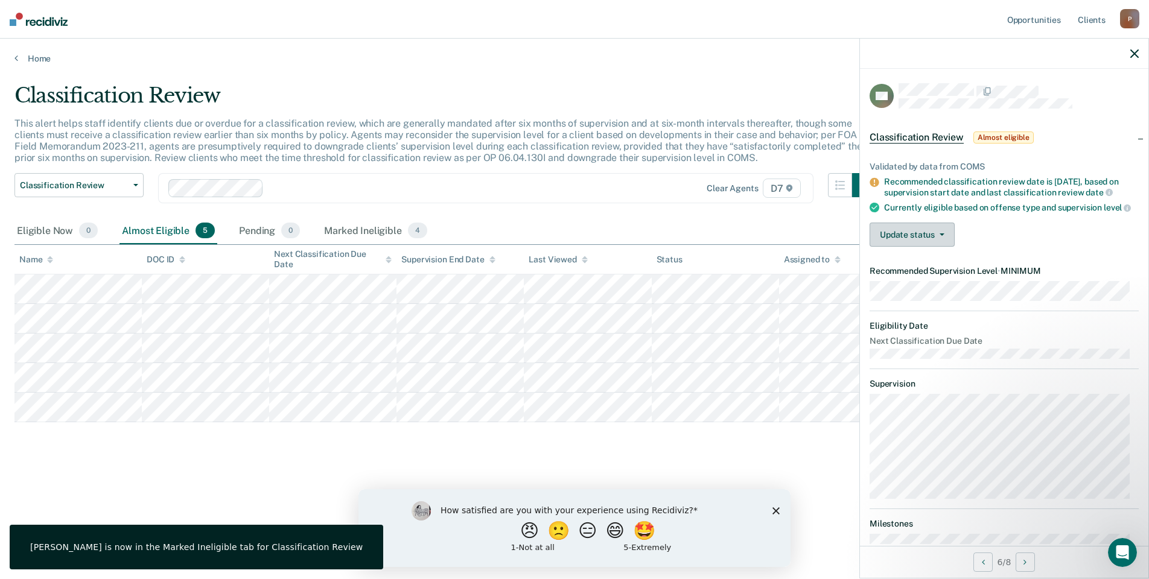
click at [933, 247] on button "Update status" at bounding box center [911, 235] width 85 height 24
click at [921, 293] on button "Mark Ineligible" at bounding box center [927, 282] width 116 height 19
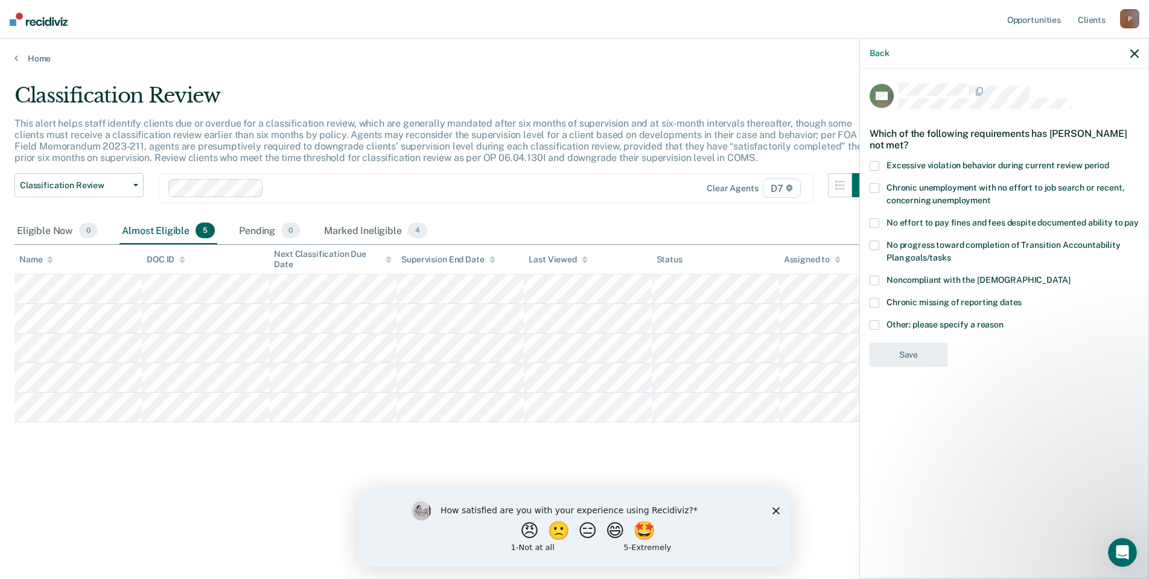
click at [879, 280] on label "Noncompliant with the [DEMOGRAPHIC_DATA]" at bounding box center [1003, 282] width 269 height 13
click at [869, 327] on span at bounding box center [874, 325] width 10 height 10
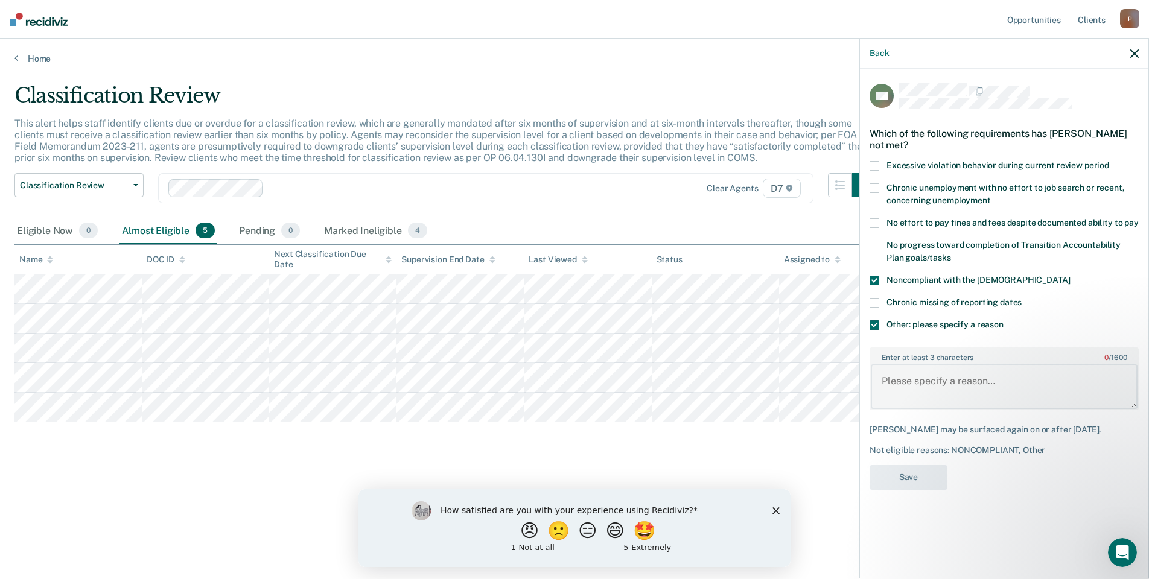
click at [914, 390] on textarea "Enter at least 3 characters 0 / 1600" at bounding box center [1003, 386] width 267 height 45
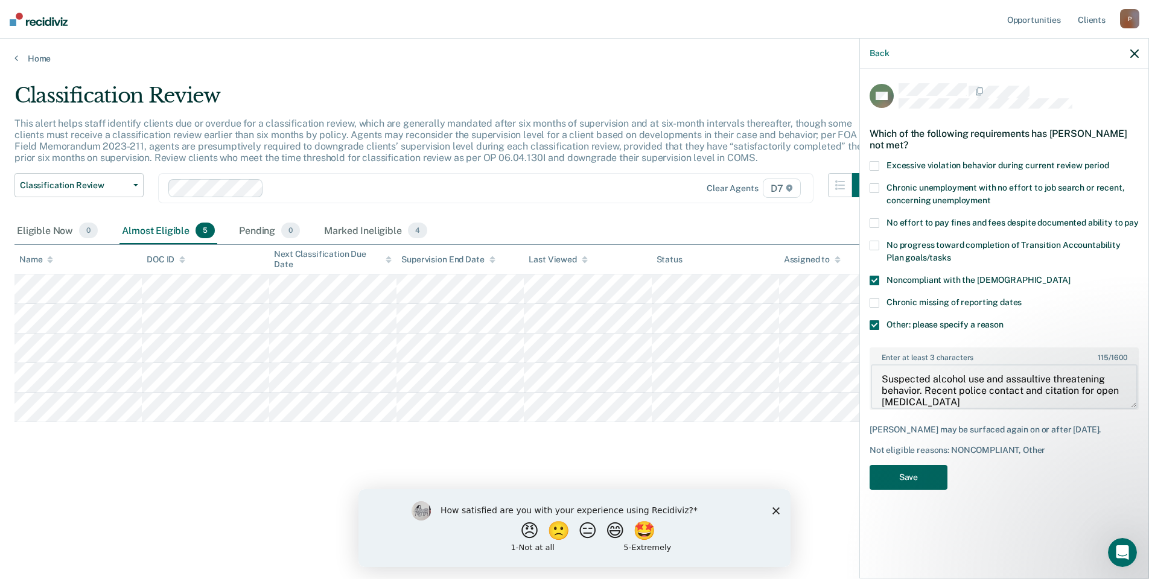
type textarea "Suspected alcohol use and assaultive threatening behavior. Recent police contac…"
click at [906, 473] on button "Save" at bounding box center [908, 477] width 78 height 25
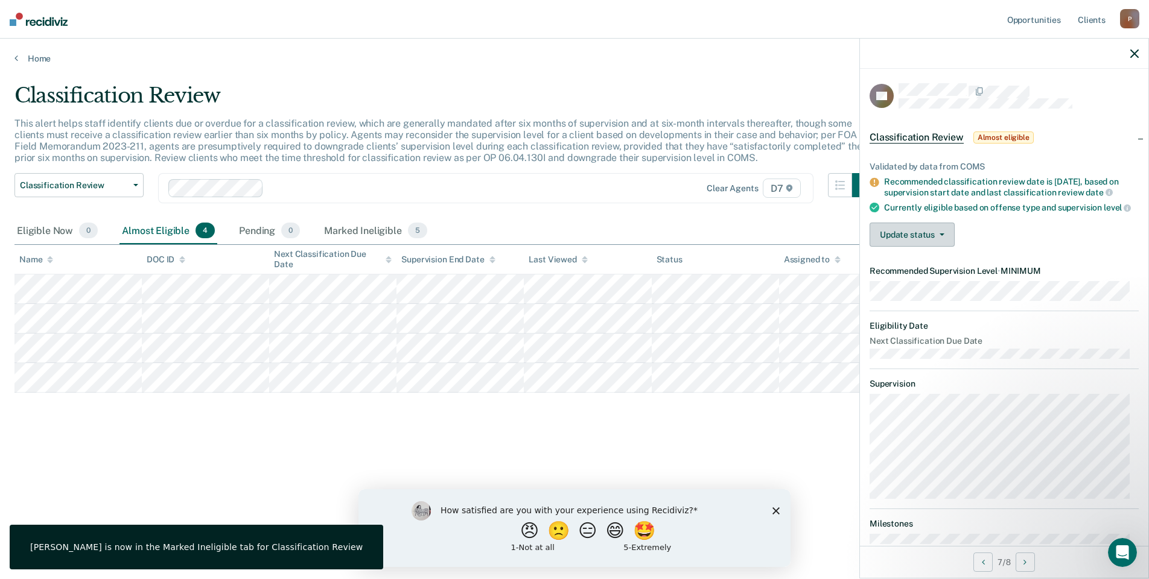
click at [917, 237] on button "Update status" at bounding box center [911, 235] width 85 height 24
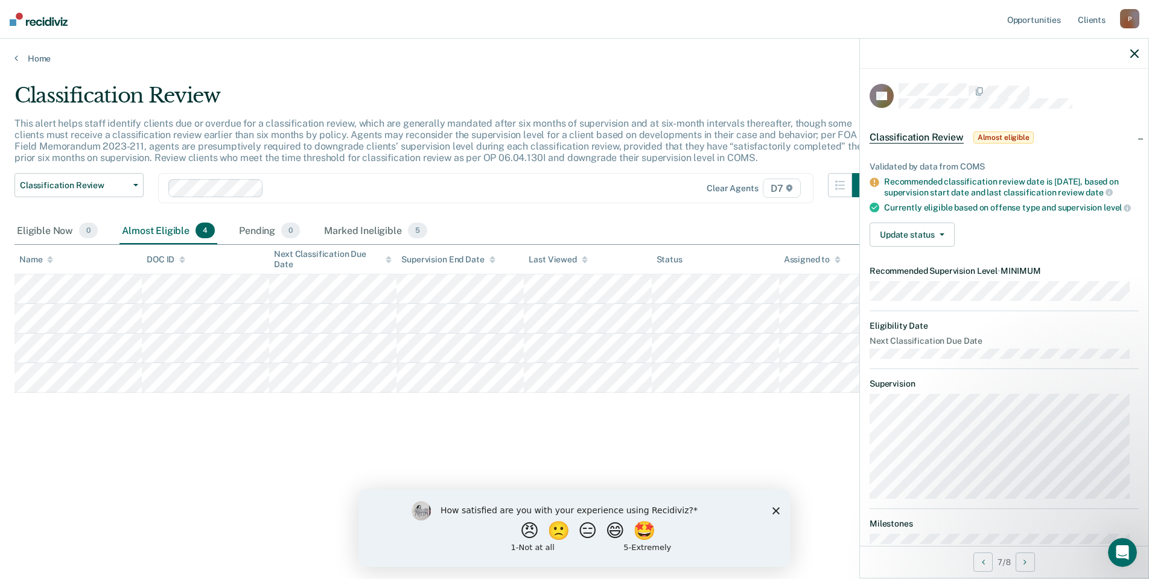
click at [1071, 247] on div "Update status [PERSON_NAME] Mark Ineligible" at bounding box center [1003, 235] width 269 height 24
click at [943, 238] on button "Update status" at bounding box center [911, 235] width 85 height 24
click at [932, 269] on button "[PERSON_NAME]" at bounding box center [927, 263] width 116 height 19
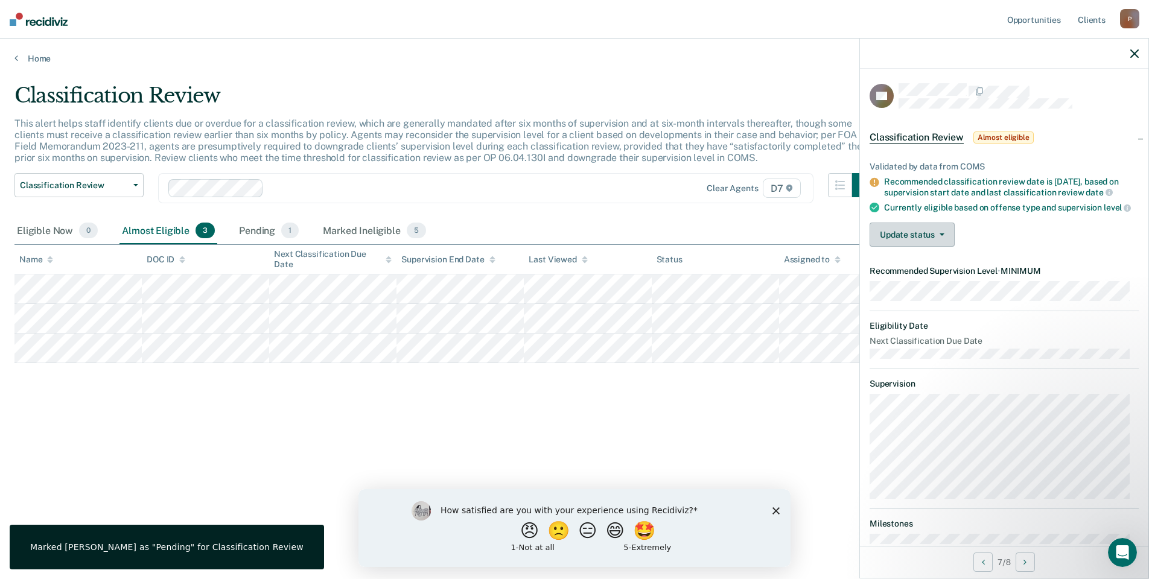
click at [933, 247] on button "Update status" at bounding box center [911, 235] width 85 height 24
click at [931, 271] on button "[PERSON_NAME]" at bounding box center [927, 263] width 116 height 19
click at [907, 247] on button "Update status" at bounding box center [911, 235] width 85 height 24
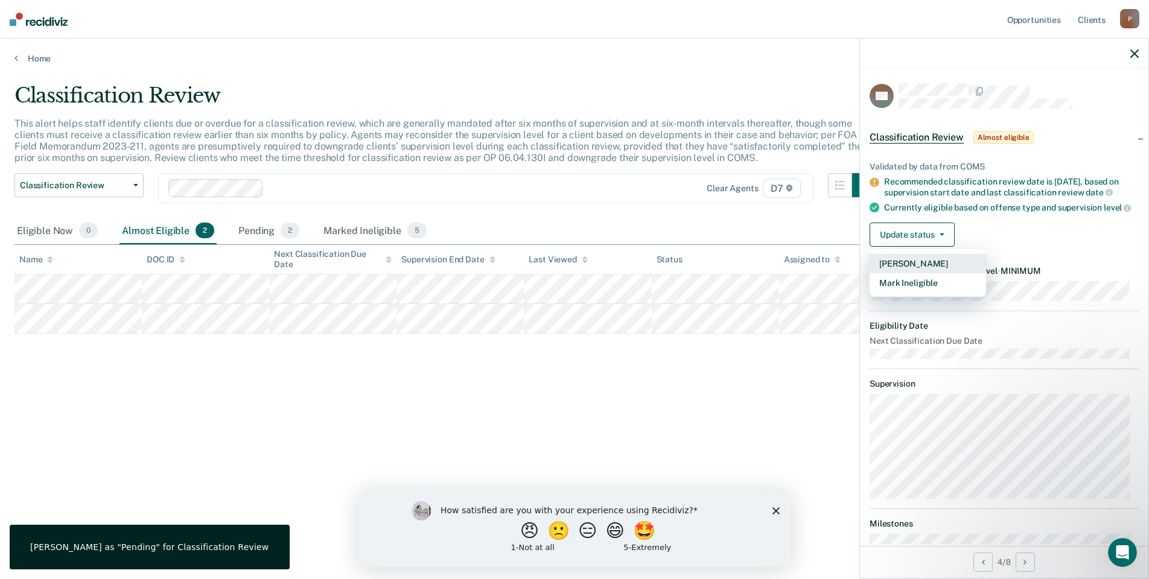
click at [907, 273] on button "[PERSON_NAME]" at bounding box center [927, 263] width 116 height 19
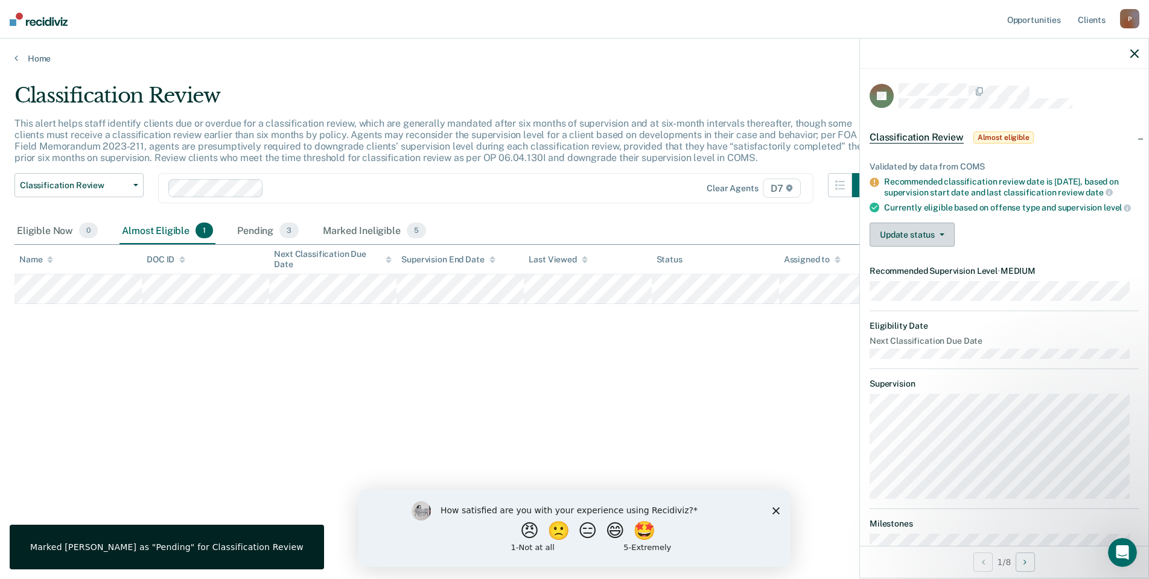
click at [931, 247] on button "Update status" at bounding box center [911, 235] width 85 height 24
click at [930, 293] on button "Mark Ineligible" at bounding box center [927, 282] width 116 height 19
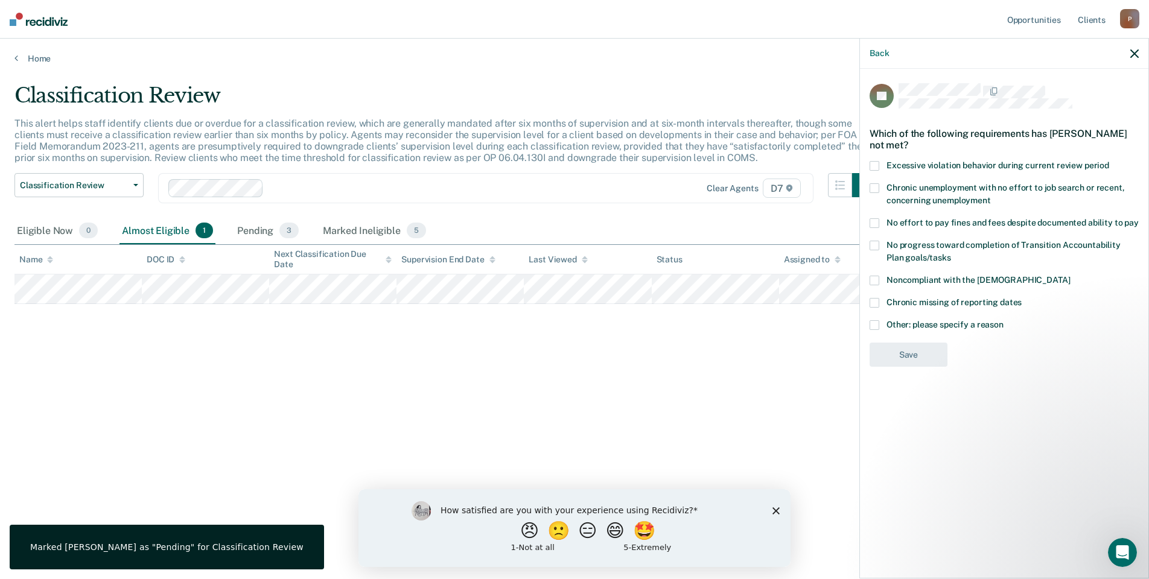
click at [873, 322] on span at bounding box center [874, 325] width 10 height 10
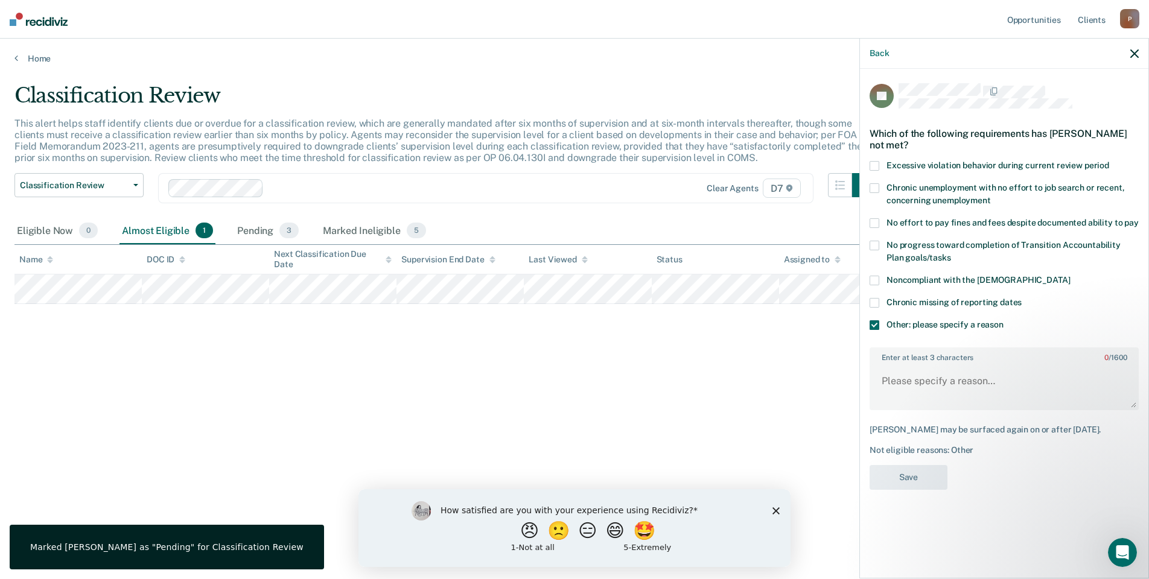
click at [879, 323] on label "Other: please specify a reason" at bounding box center [1003, 326] width 269 height 13
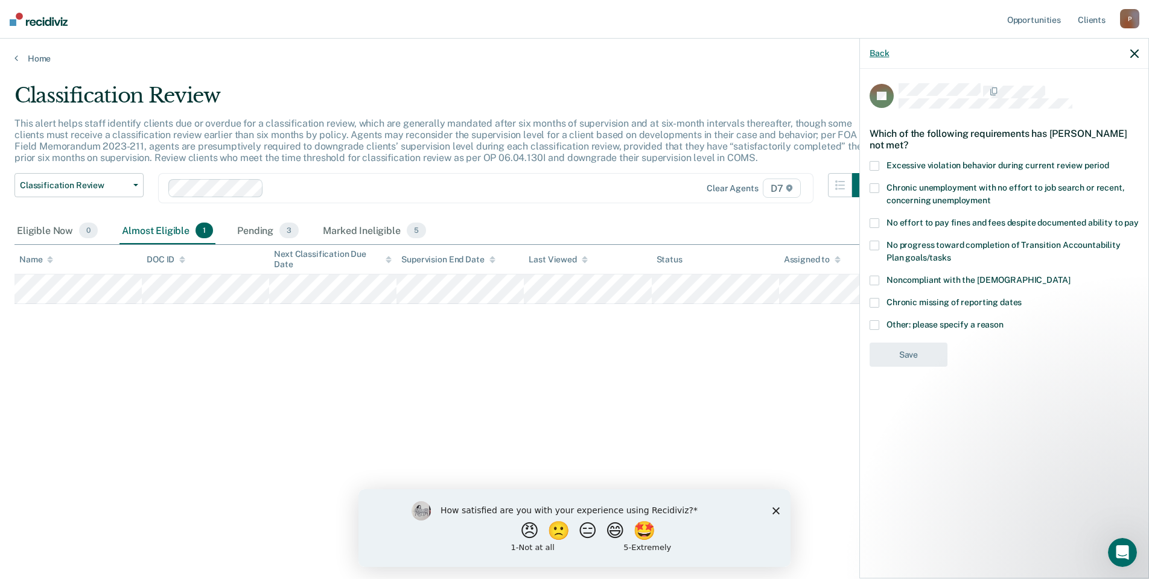
click at [883, 52] on button "Back" at bounding box center [878, 53] width 19 height 10
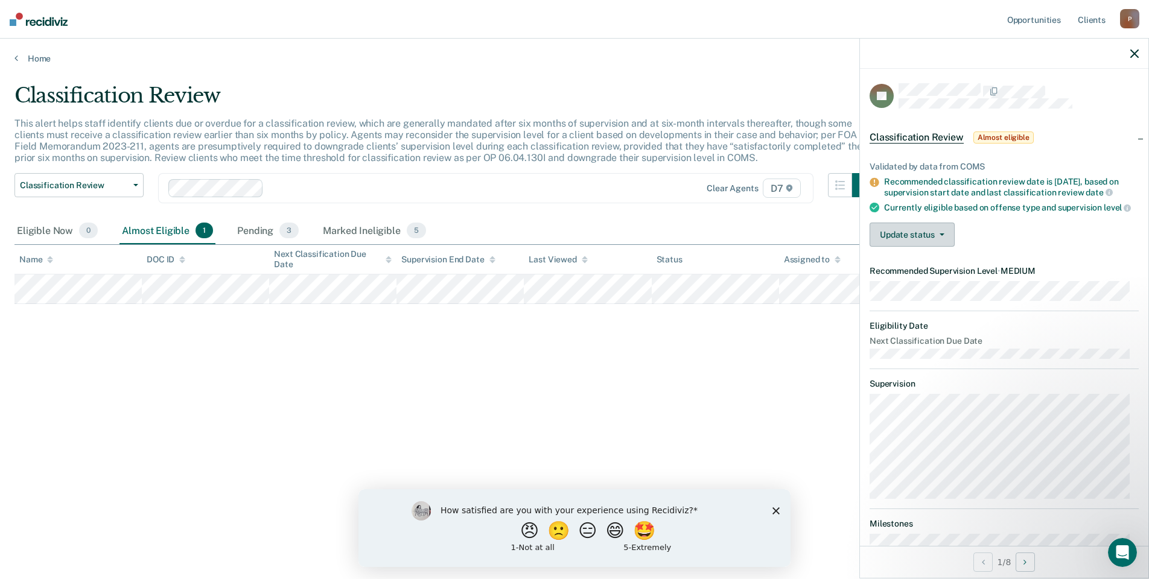
click at [935, 247] on button "Update status" at bounding box center [911, 235] width 85 height 24
click at [928, 268] on button "[PERSON_NAME]" at bounding box center [927, 263] width 116 height 19
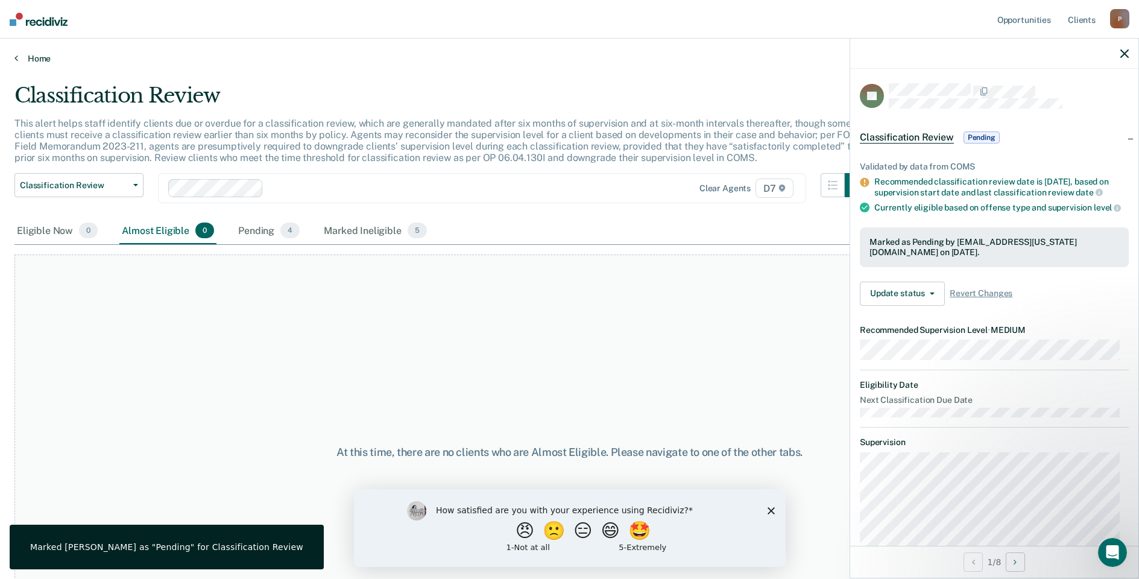
click at [31, 58] on link "Home" at bounding box center [569, 58] width 1111 height 11
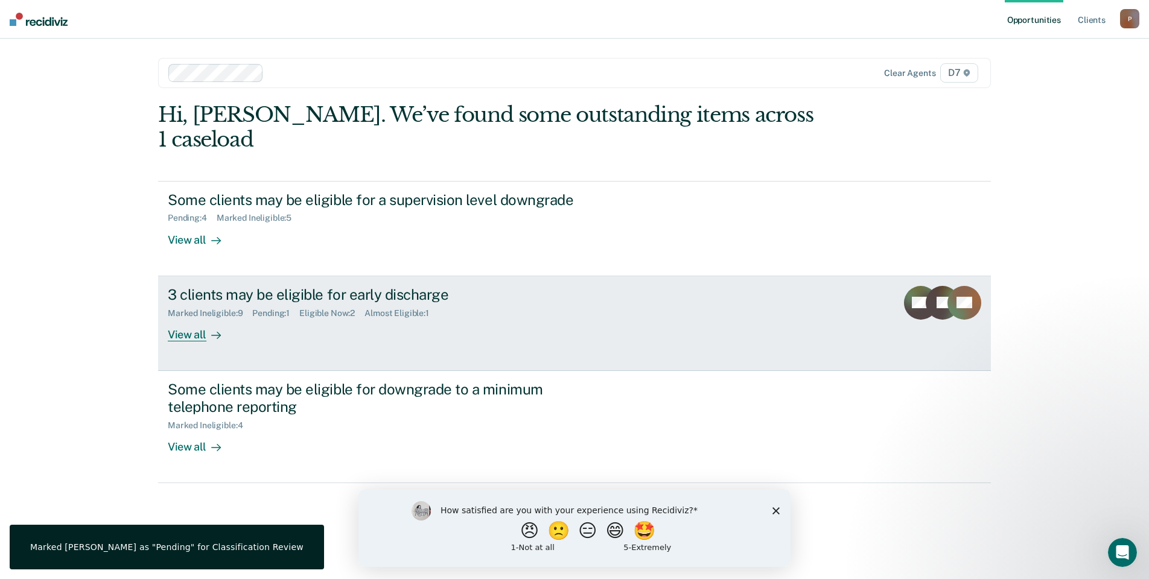
click at [384, 303] on div "3 clients may be eligible for early discharge Marked Ineligible : 9 Pending : 1…" at bounding box center [394, 313] width 452 height 55
